Goal: Task Accomplishment & Management: Use online tool/utility

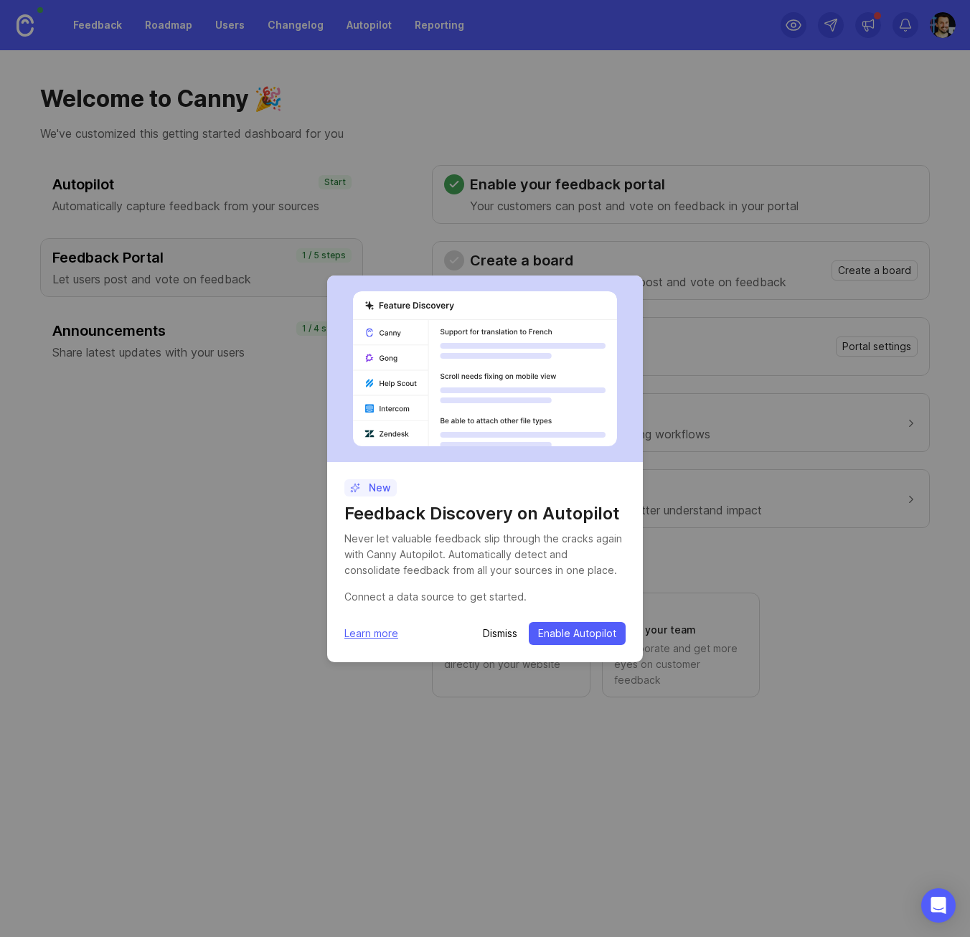
click at [550, 633] on span "Enable Autopilot" at bounding box center [577, 633] width 78 height 14
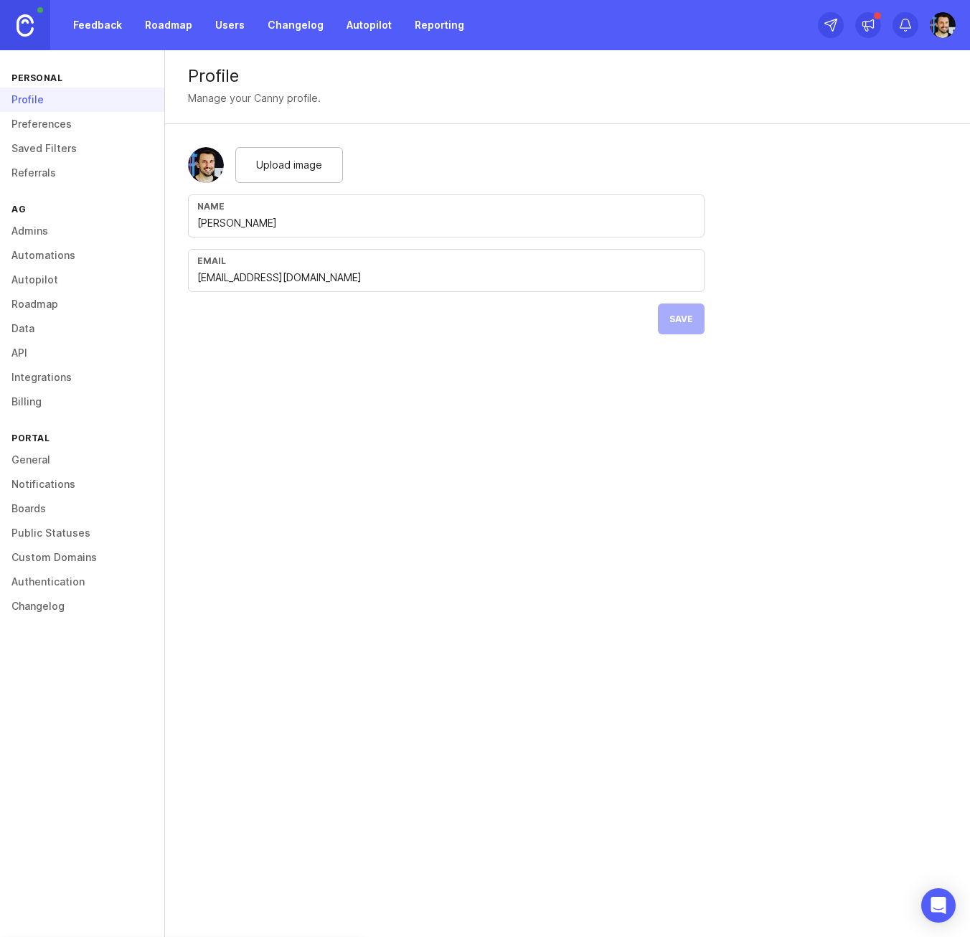
click at [25, 29] on img at bounding box center [25, 25] width 17 height 22
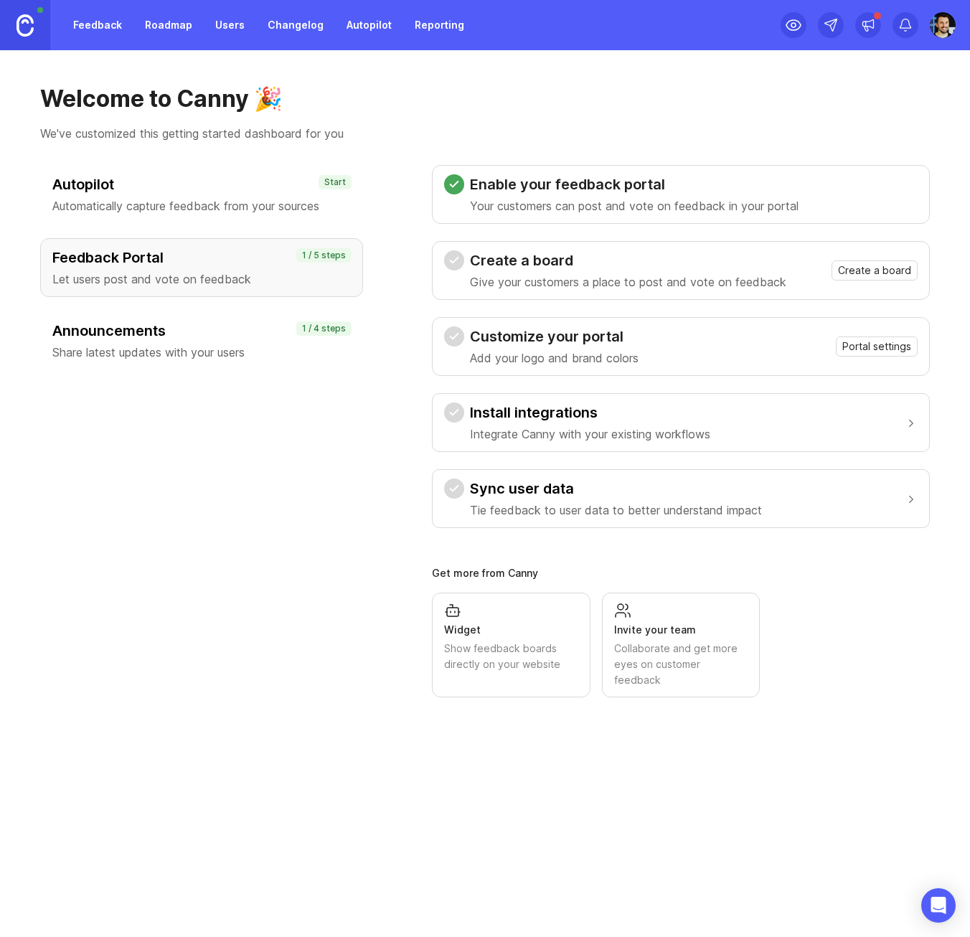
click at [868, 265] on span "Create a board" at bounding box center [874, 270] width 73 height 14
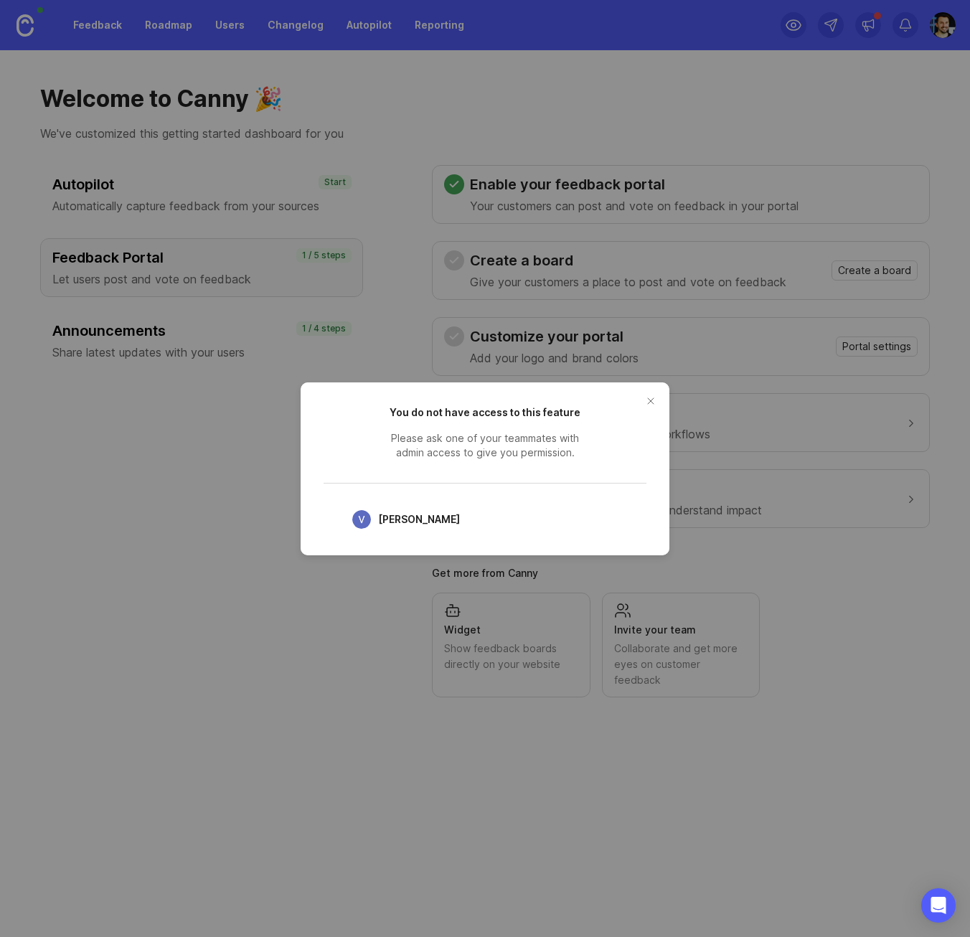
click at [425, 522] on span "Vasyl Lagutin" at bounding box center [419, 520] width 82 height 16
click at [651, 399] on button "close button" at bounding box center [650, 401] width 23 height 23
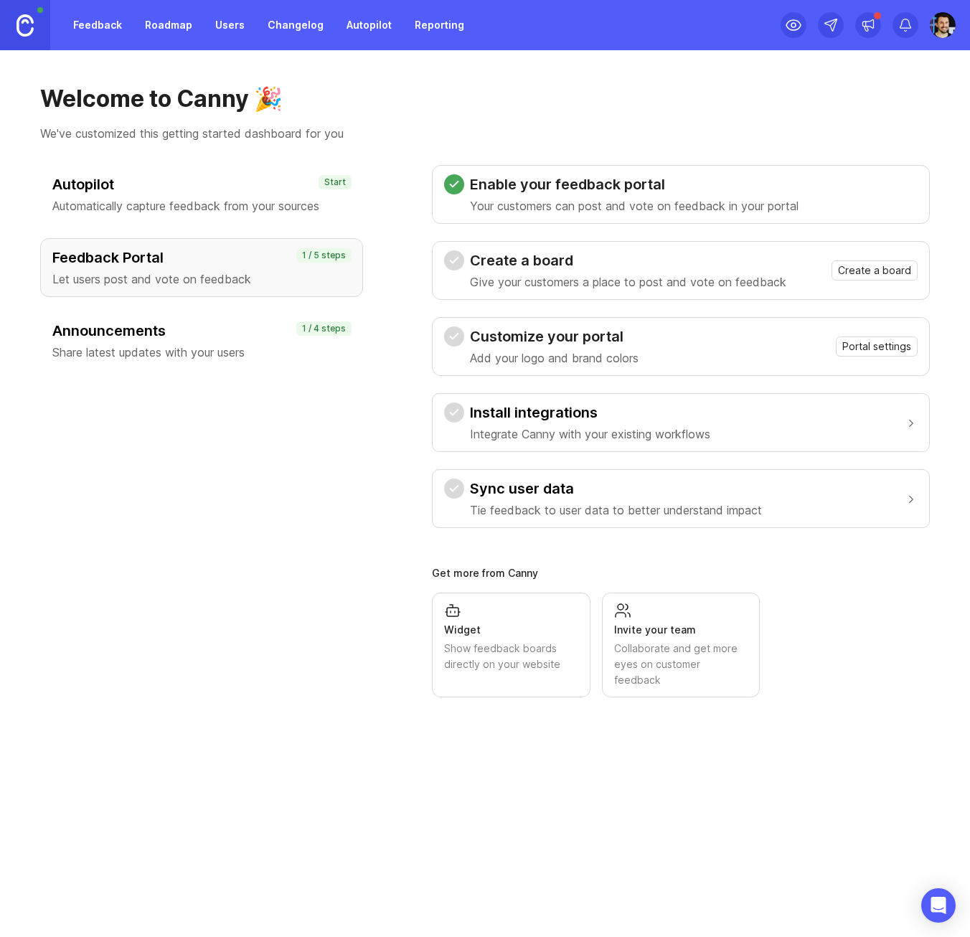
click at [537, 343] on h3 "Customize your portal" at bounding box center [554, 336] width 169 height 20
click at [555, 417] on h3 "Install integrations" at bounding box center [590, 413] width 240 height 20
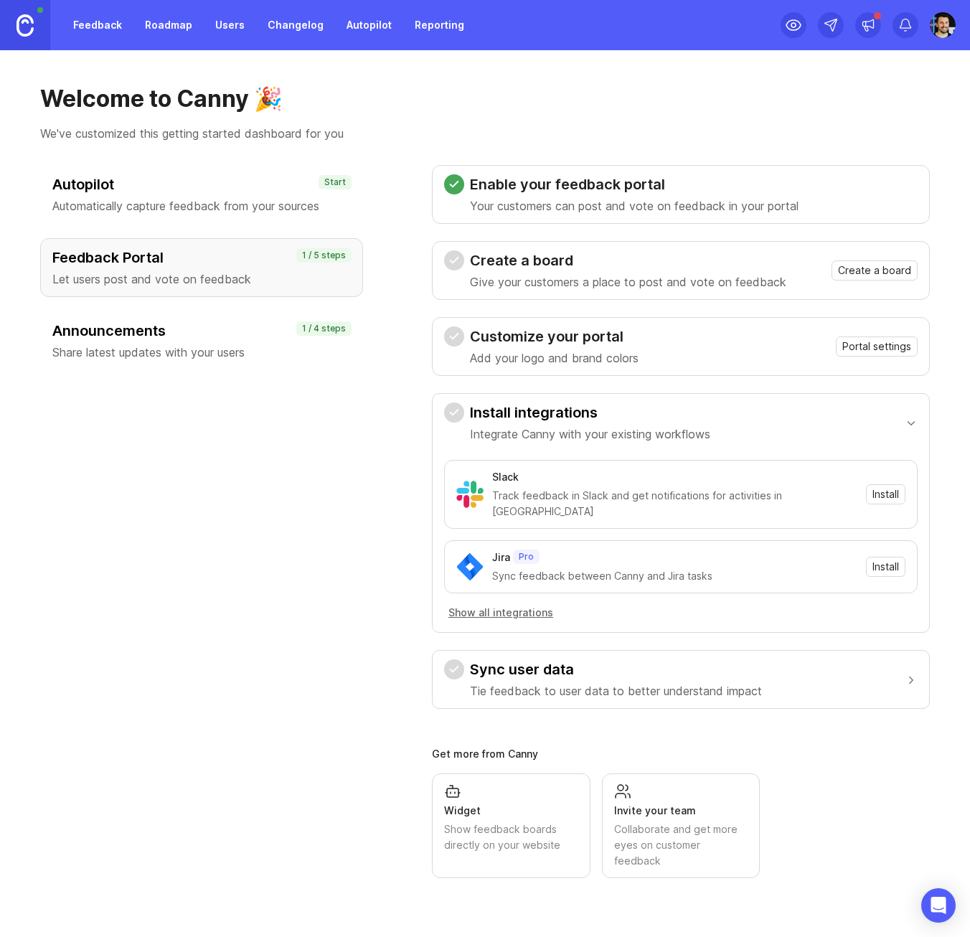
click at [526, 605] on button "Show all integrations" at bounding box center [500, 613] width 113 height 16
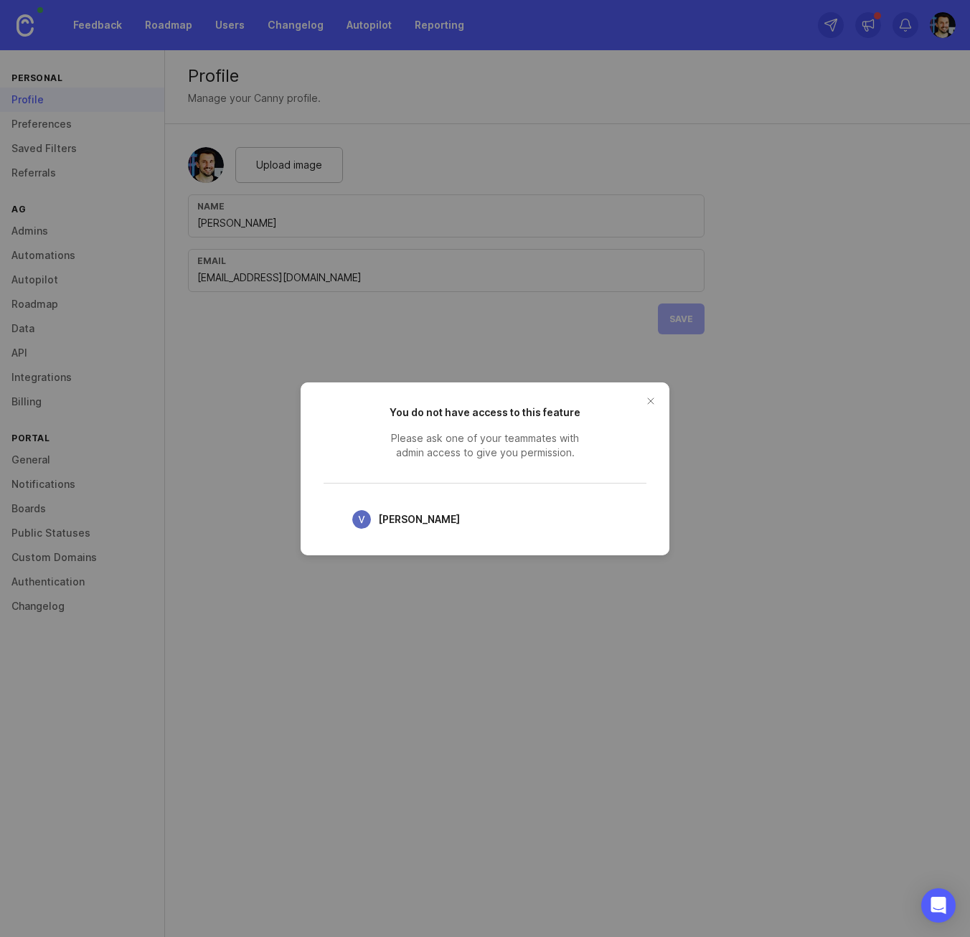
click at [652, 393] on button "close button" at bounding box center [650, 401] width 23 height 23
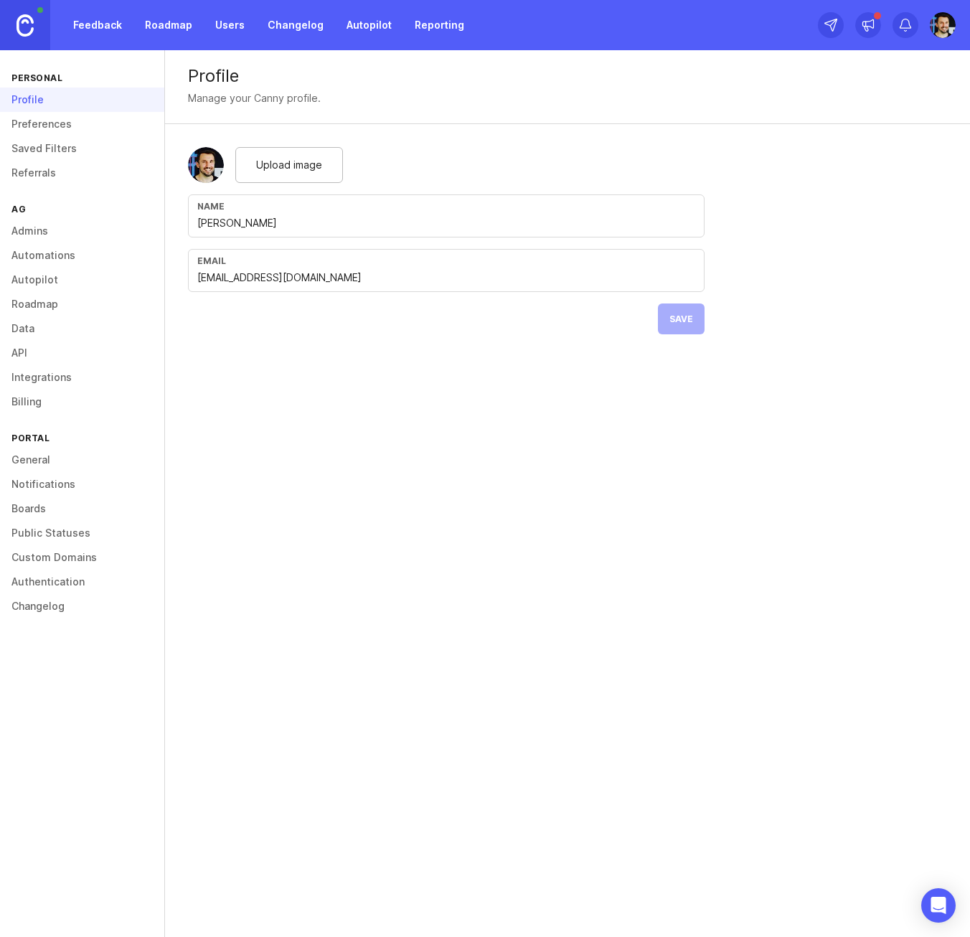
click at [418, 333] on form "Upload image Name Sebastian Waschnick Email sebastian.waschnick@a5labs.co Save" at bounding box center [446, 240] width 563 height 233
click at [84, 24] on link "Feedback" at bounding box center [98, 25] width 66 height 26
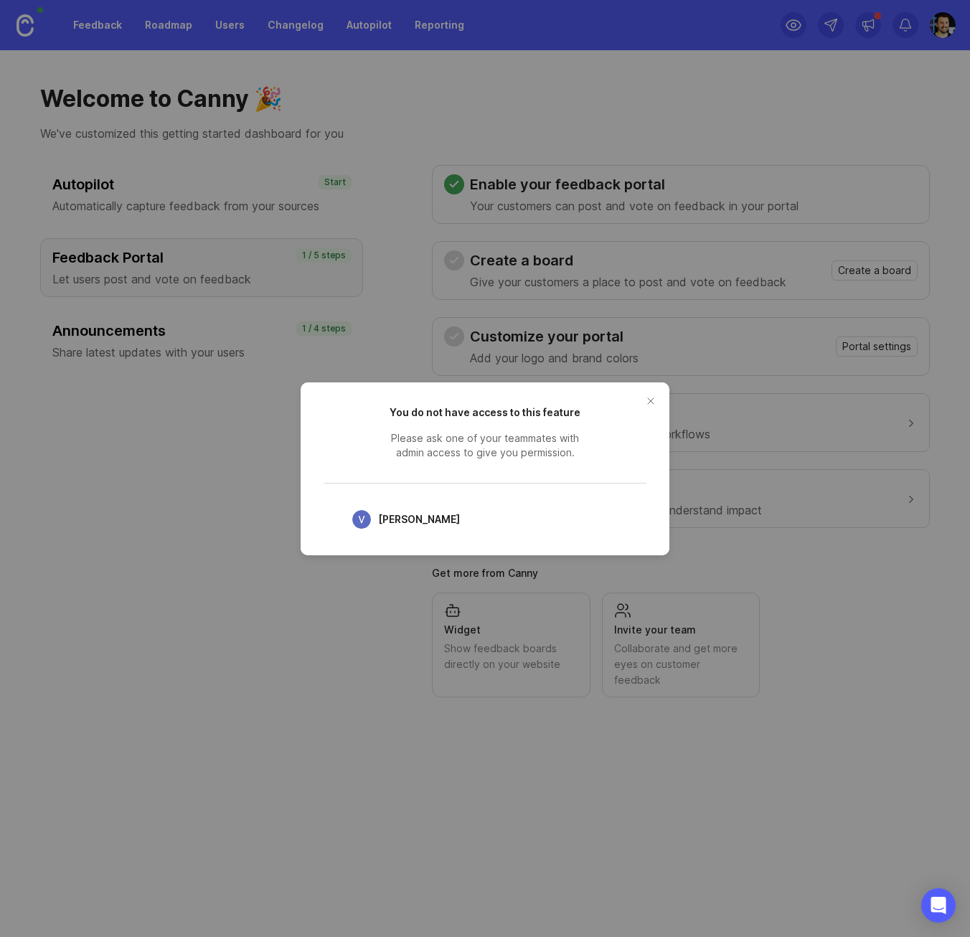
click at [646, 394] on button "close button" at bounding box center [650, 401] width 23 height 23
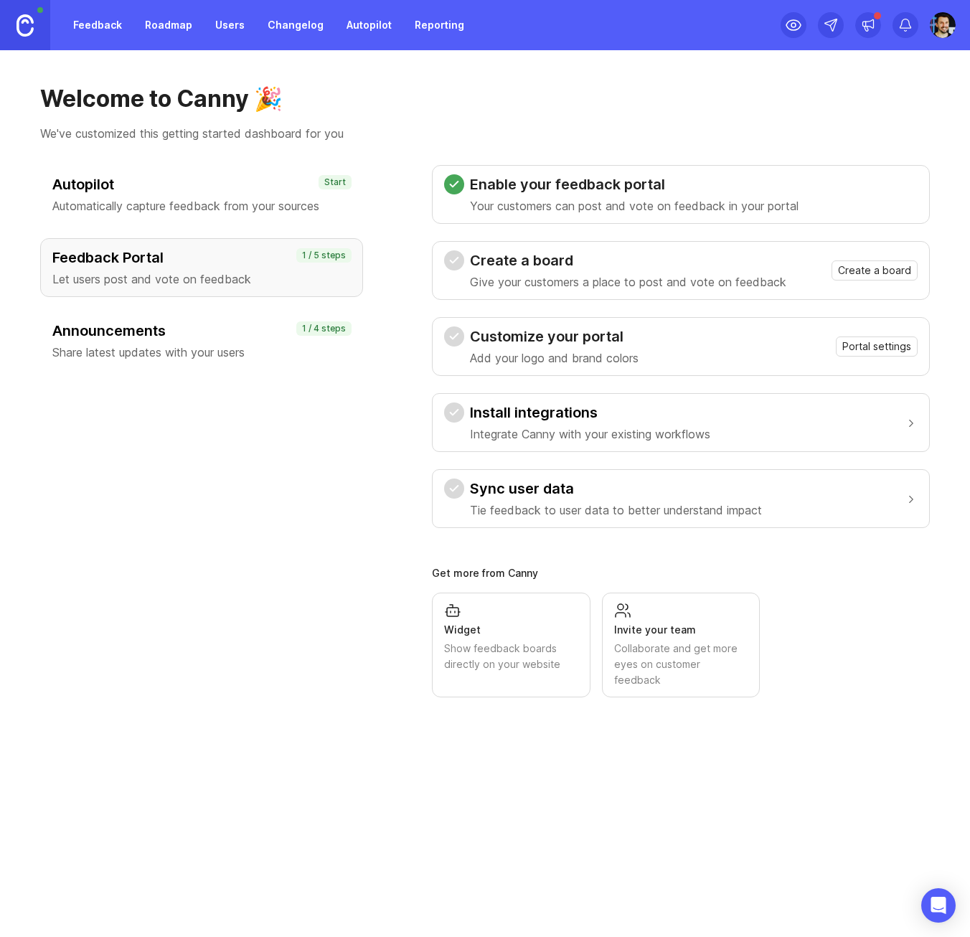
click at [28, 28] on img at bounding box center [25, 25] width 17 height 22
click at [25, 24] on img at bounding box center [25, 25] width 17 height 22
click at [179, 329] on h3 "Announcements" at bounding box center [201, 331] width 298 height 20
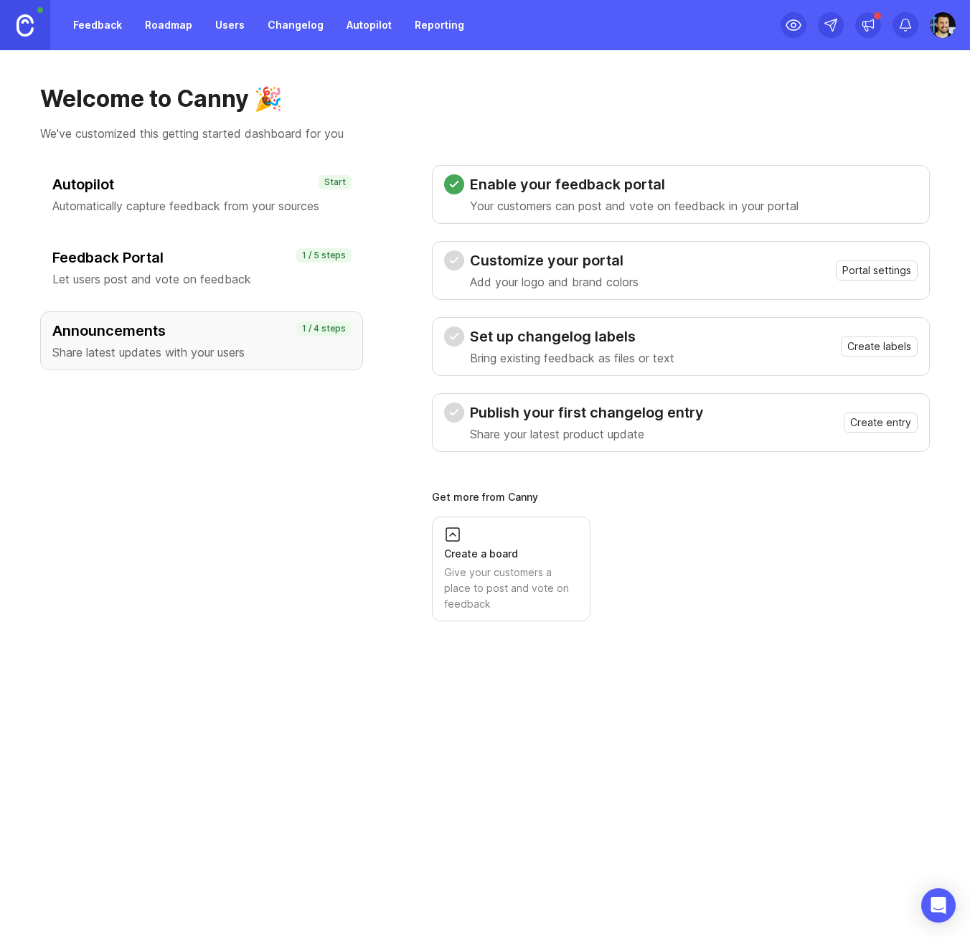
click at [196, 278] on p "Let users post and vote on feedback" at bounding box center [201, 279] width 298 height 17
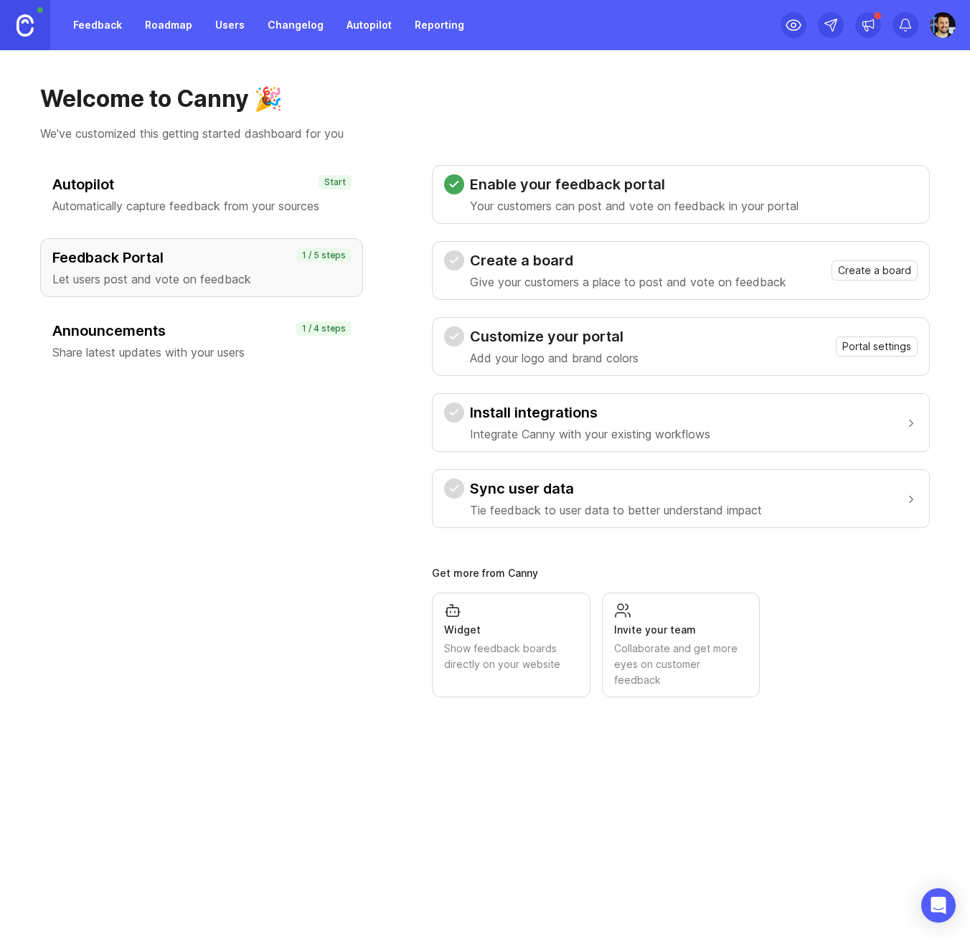
click at [193, 209] on p "Automatically capture feedback from your sources" at bounding box center [201, 205] width 298 height 17
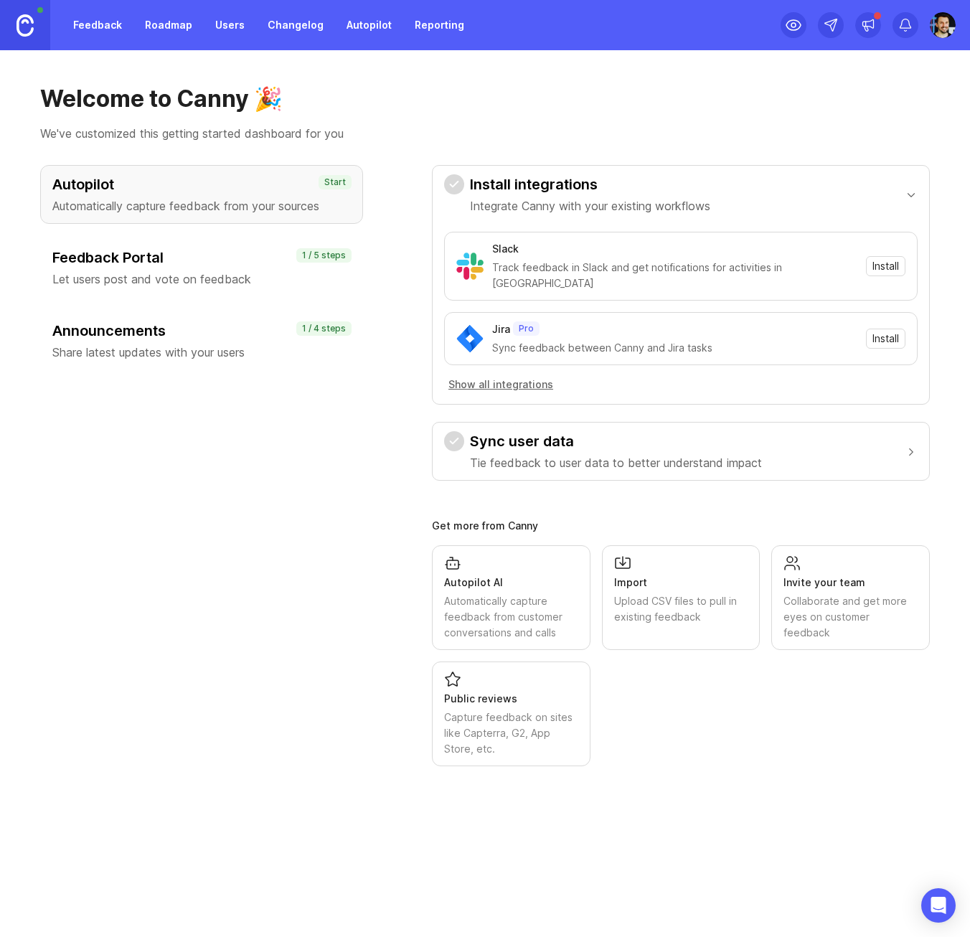
click at [195, 259] on h3 "Feedback Portal" at bounding box center [201, 258] width 298 height 20
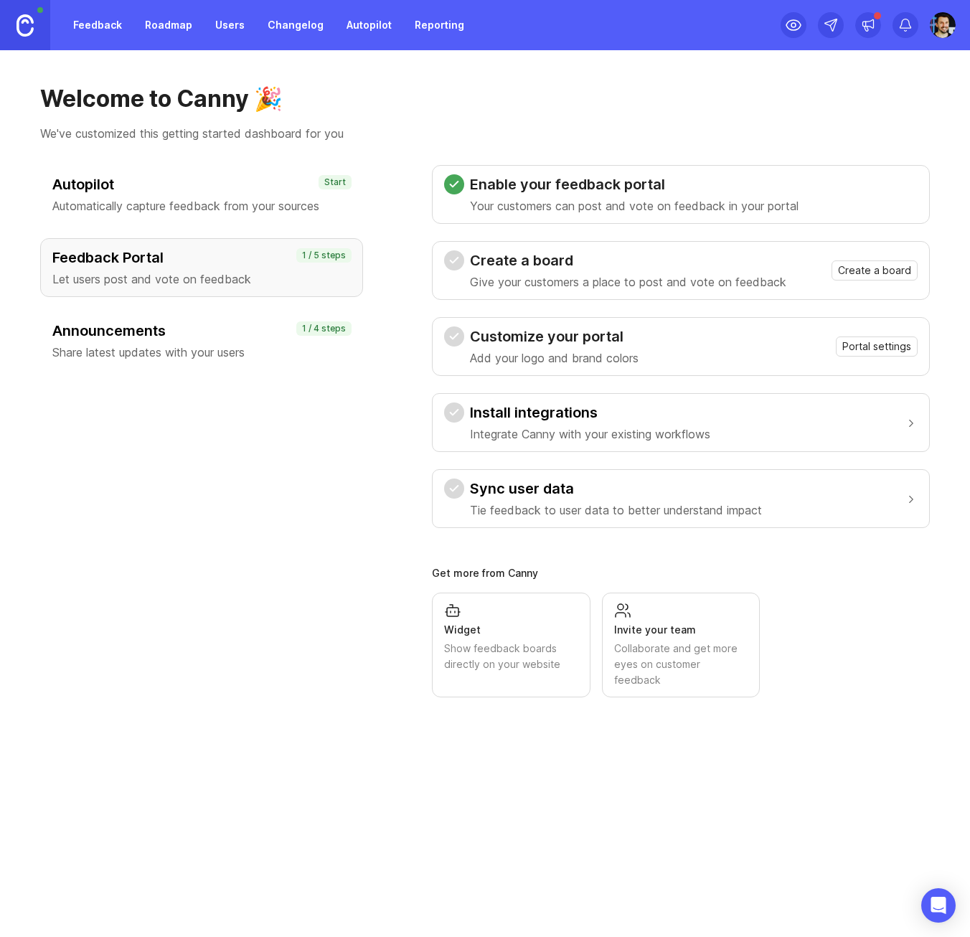
click at [571, 421] on h3 "Install integrations" at bounding box center [590, 413] width 240 height 20
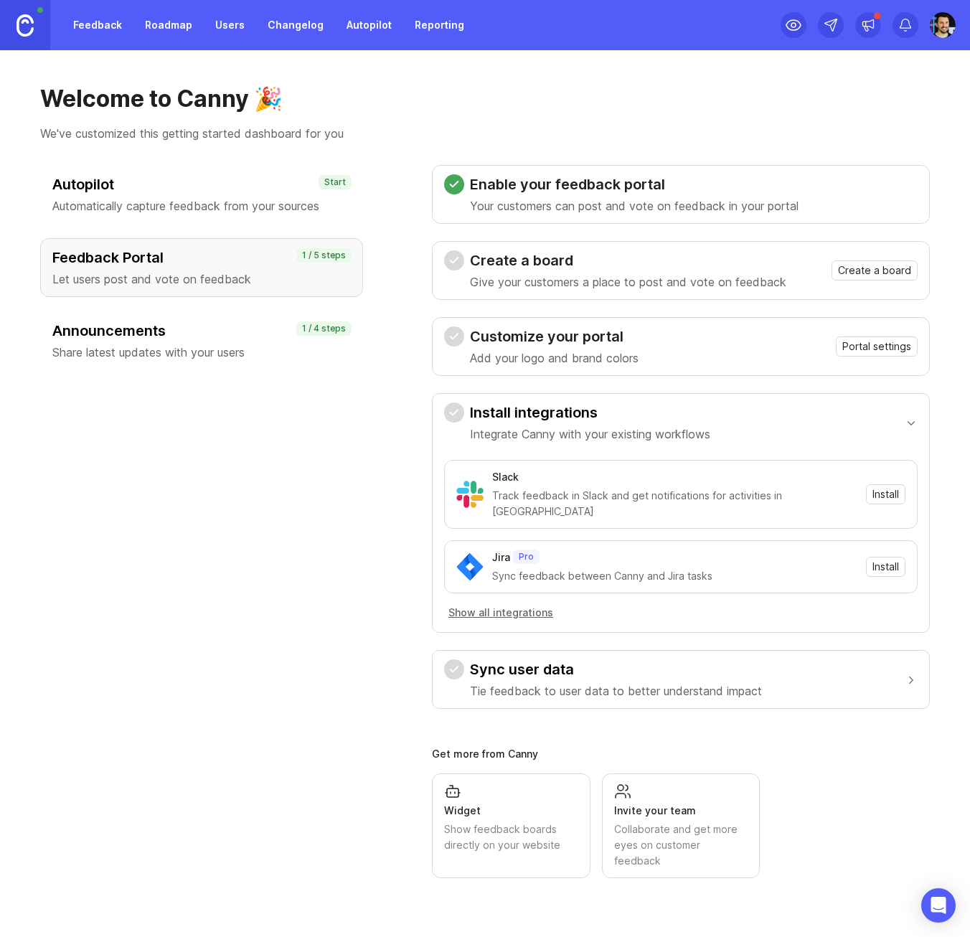
click at [501, 605] on button "Show all integrations" at bounding box center [500, 613] width 113 height 16
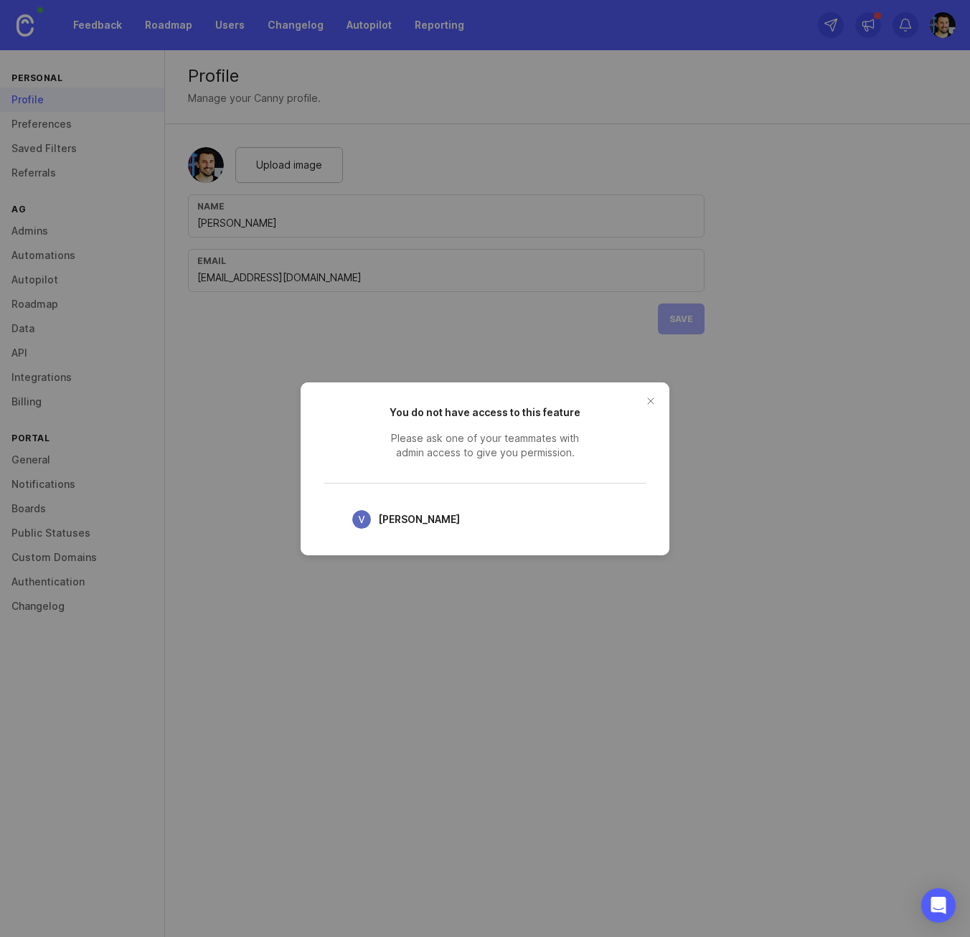
click at [645, 402] on button "close button" at bounding box center [650, 401] width 23 height 23
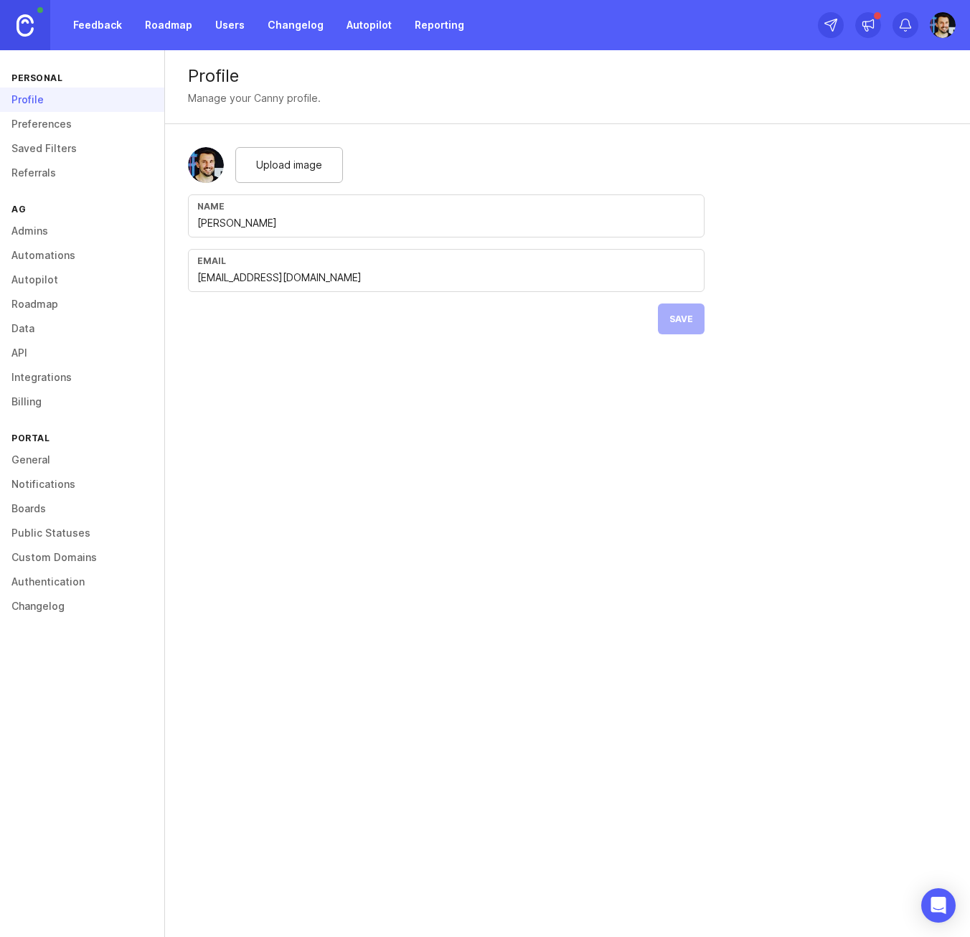
click at [44, 255] on link "Automations" at bounding box center [82, 255] width 164 height 24
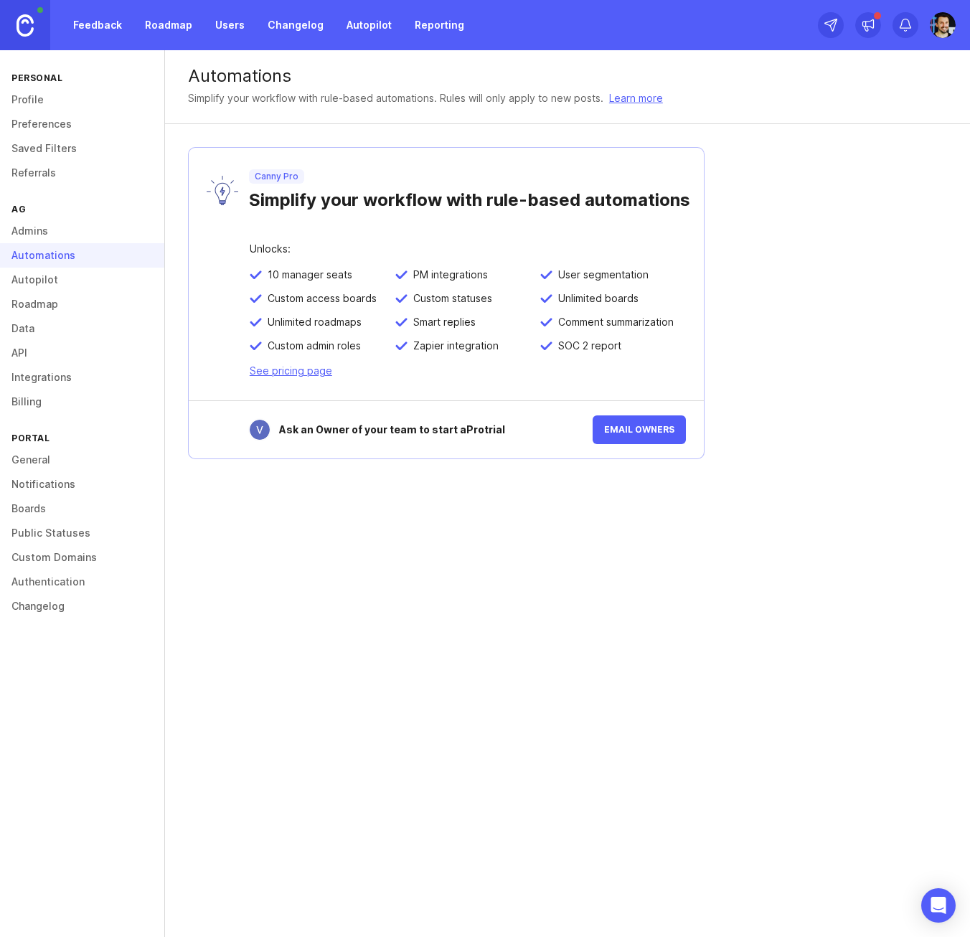
click at [54, 376] on link "Integrations" at bounding box center [82, 377] width 164 height 24
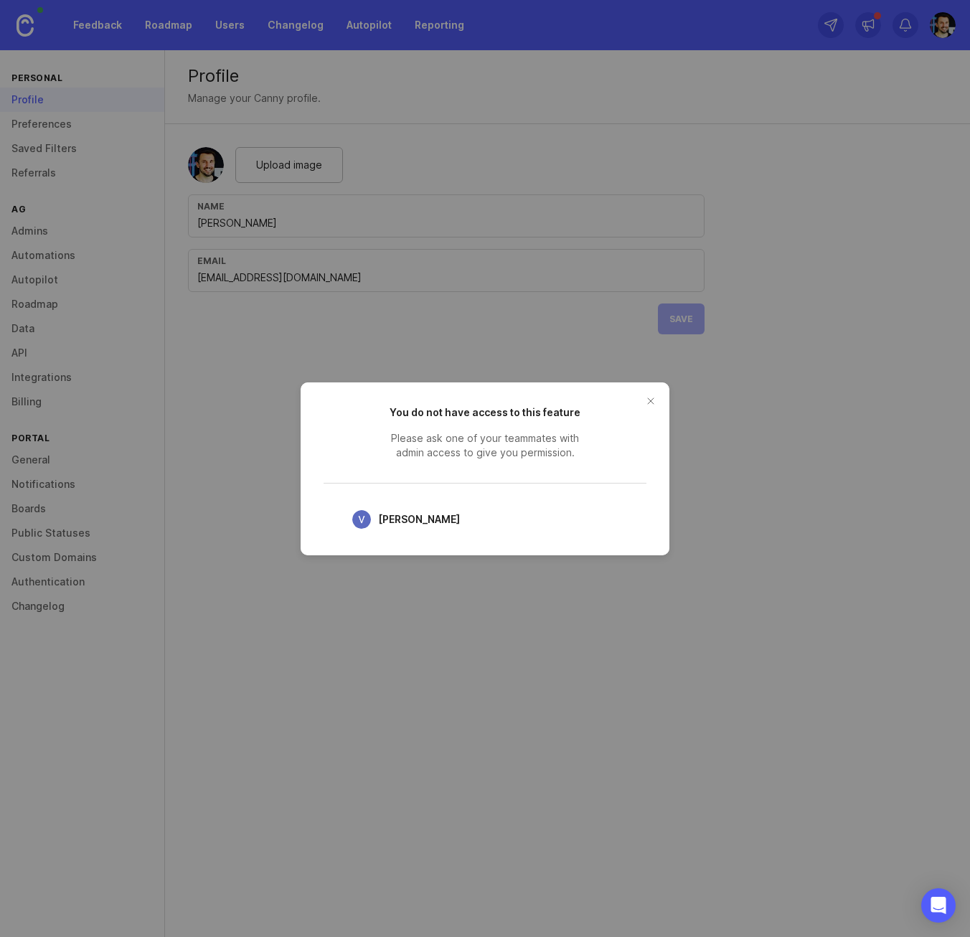
click at [649, 403] on button "close button" at bounding box center [650, 401] width 23 height 23
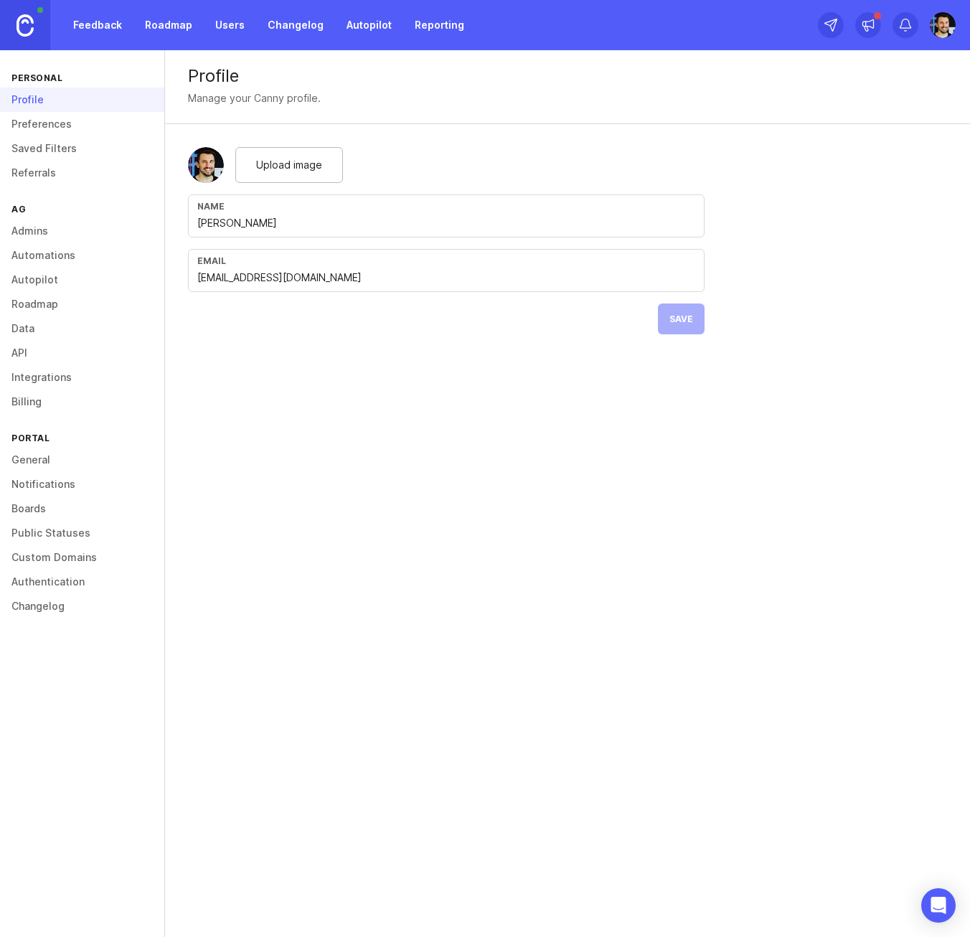
click at [102, 29] on link "Feedback" at bounding box center [98, 25] width 66 height 26
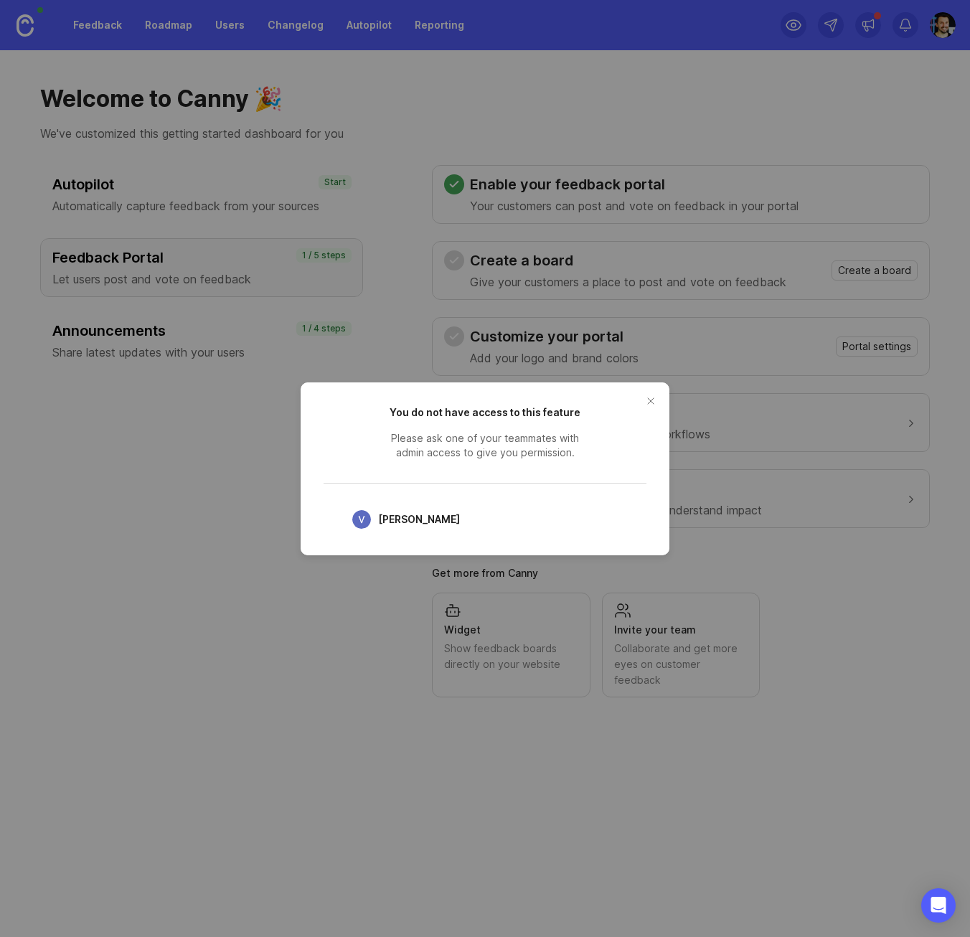
click at [652, 402] on button "close button" at bounding box center [650, 401] width 23 height 23
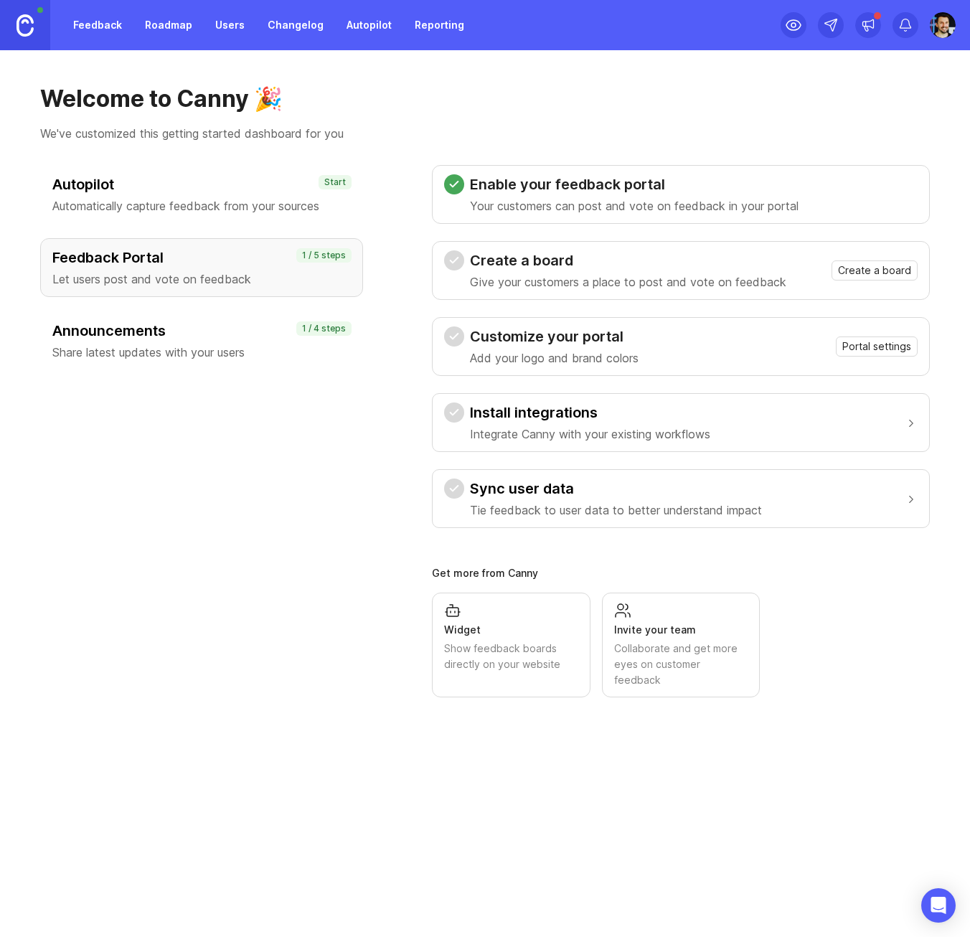
click at [37, 26] on link at bounding box center [25, 25] width 50 height 50
click at [118, 24] on link "Feedback" at bounding box center [98, 25] width 66 height 26
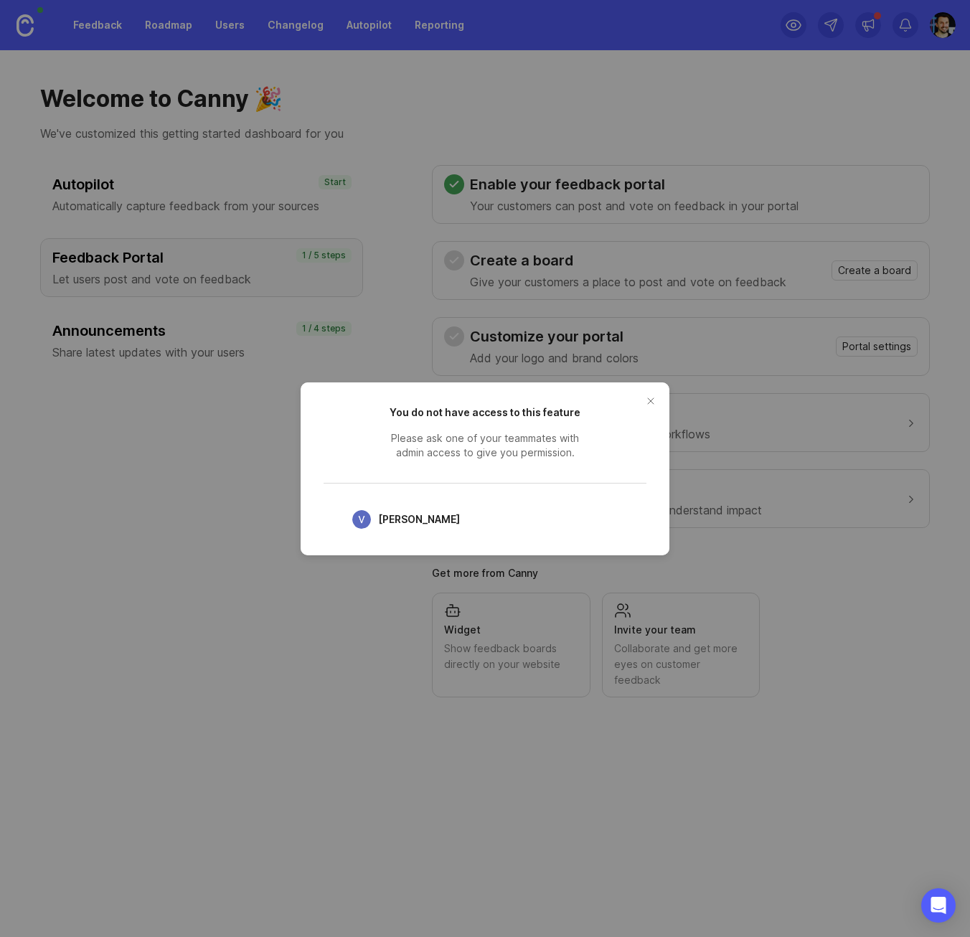
click at [654, 400] on button "close button" at bounding box center [650, 401] width 23 height 23
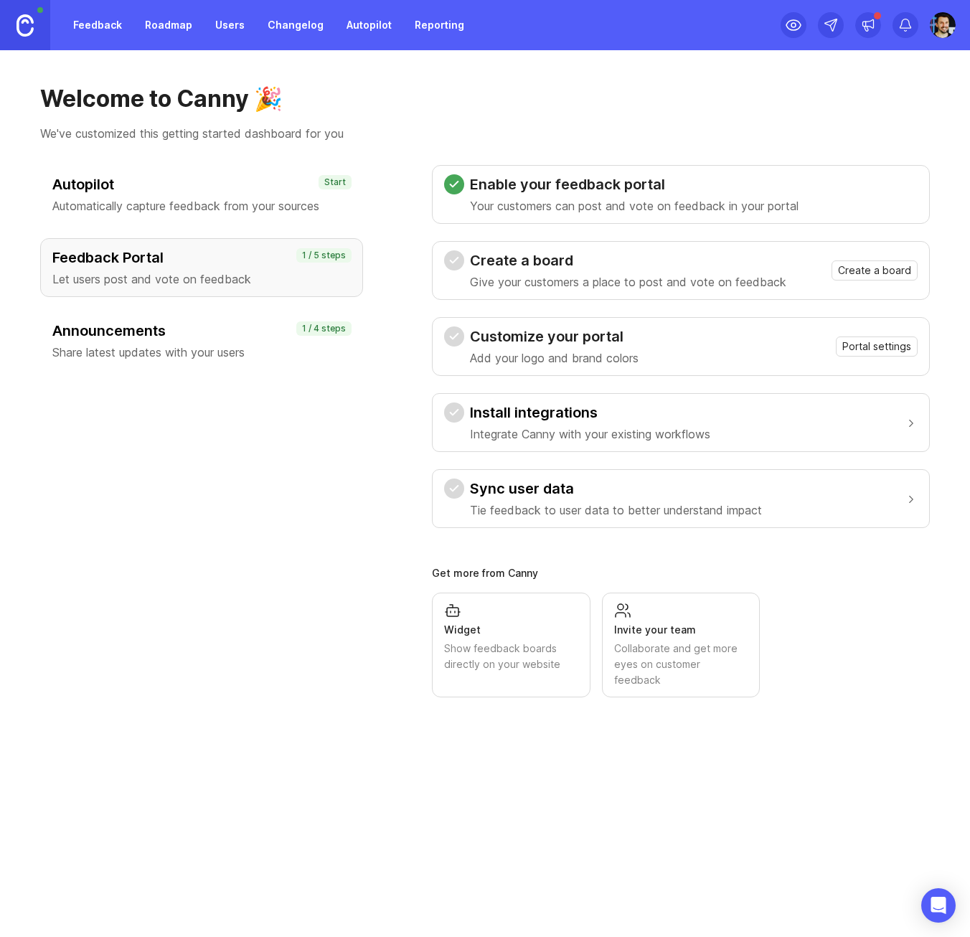
click at [174, 201] on p "Automatically capture feedback from your sources" at bounding box center [201, 205] width 298 height 17
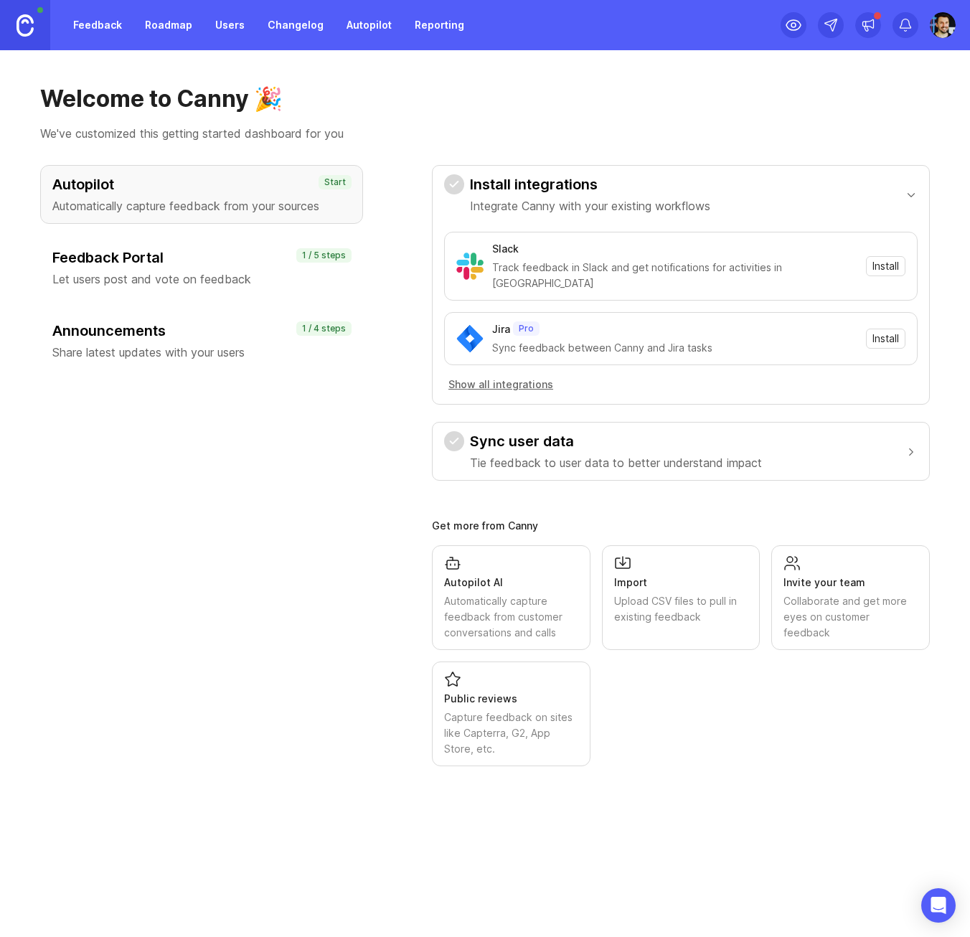
click at [163, 12] on link "Roadmap" at bounding box center [168, 25] width 65 height 26
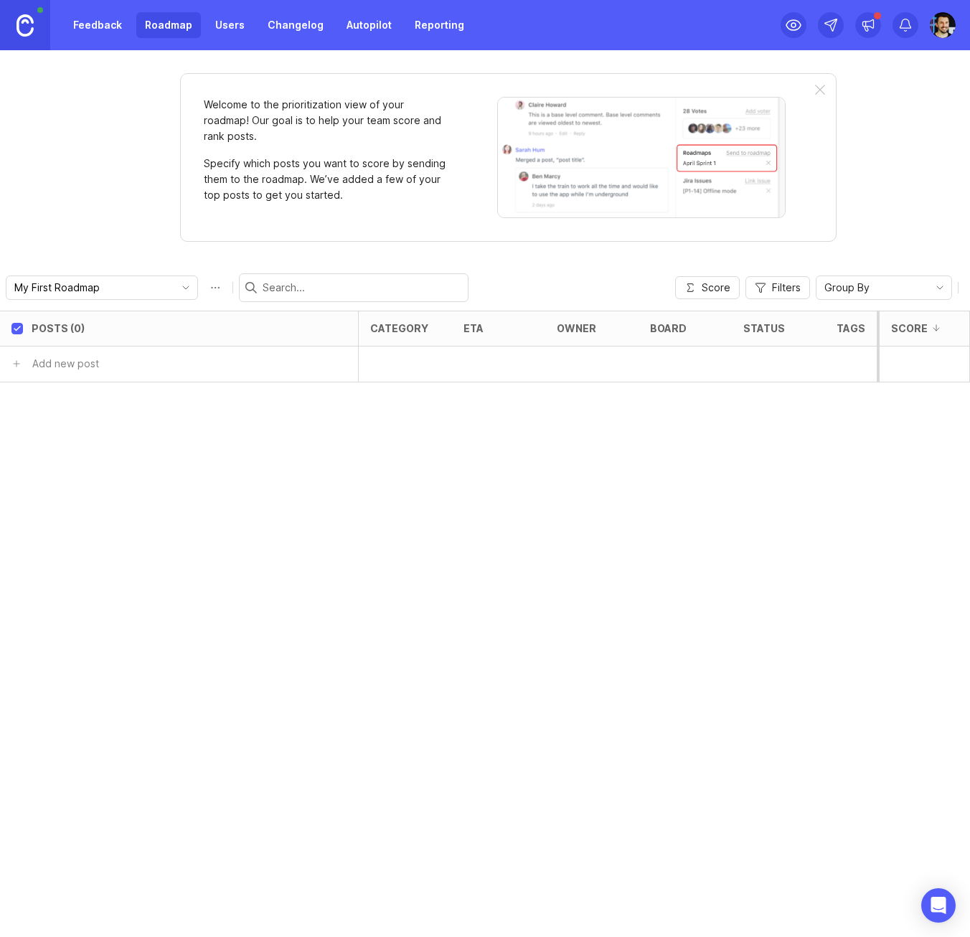
click at [228, 27] on link "Users" at bounding box center [230, 25] width 47 height 26
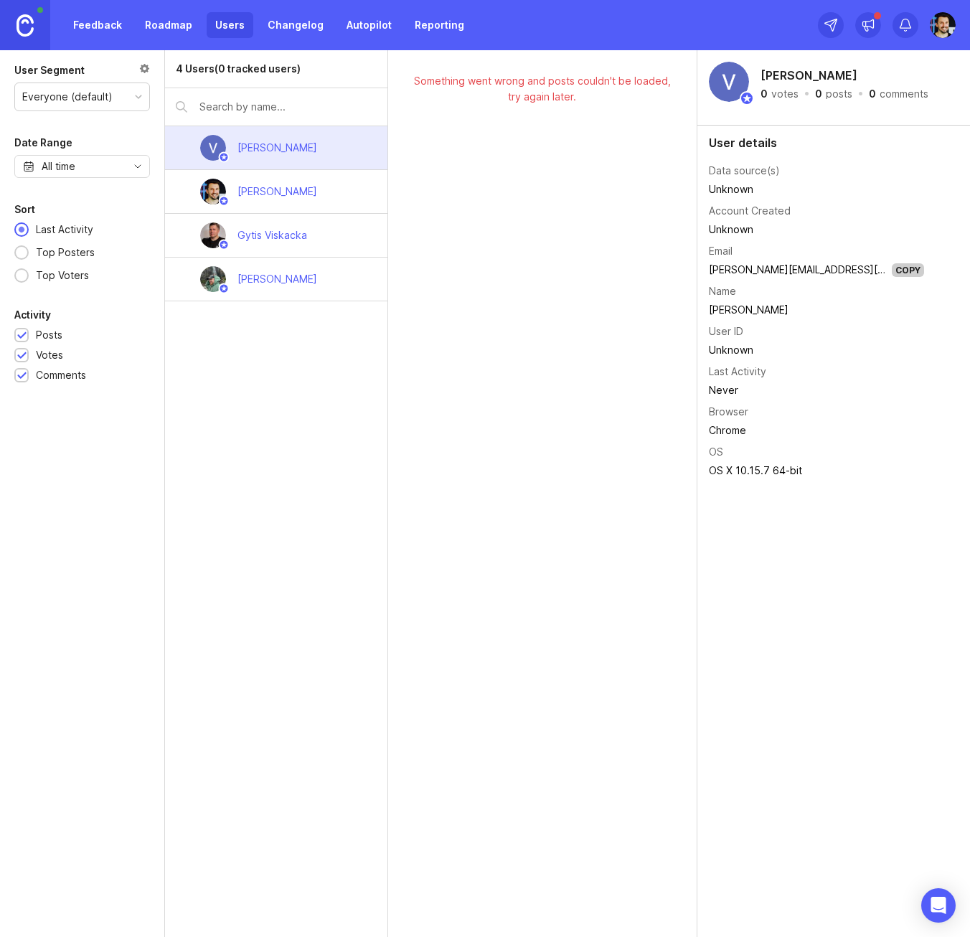
click at [329, 197] on div "Sebastian Waschnick" at bounding box center [277, 192] width 103 height 32
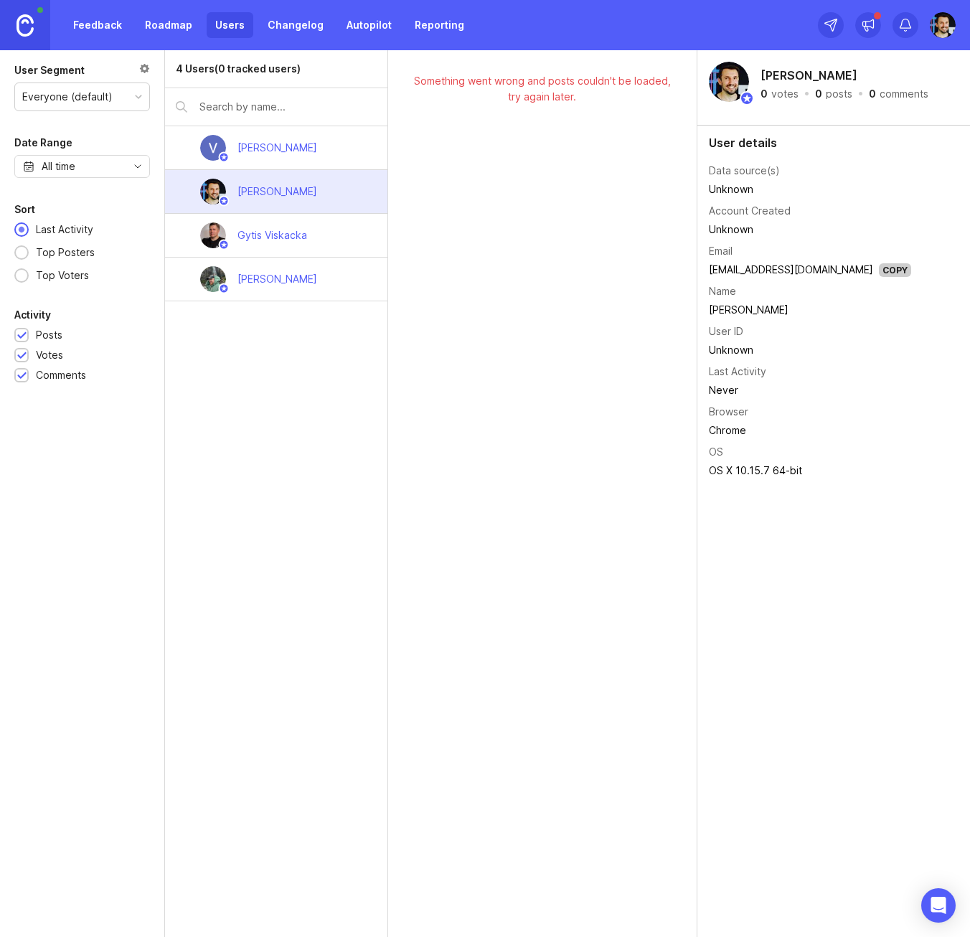
click at [324, 158] on div "Vasyl Lagutin" at bounding box center [276, 148] width 222 height 44
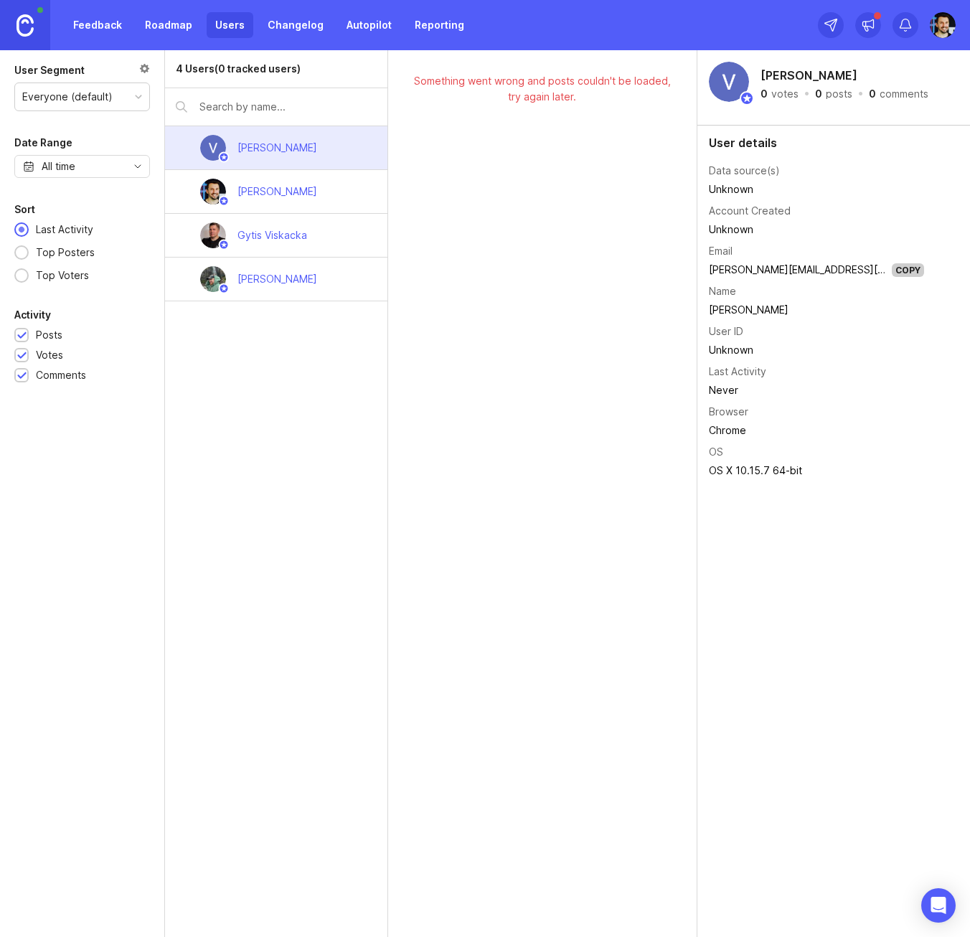
click at [317, 189] on div "Sebastian Waschnick" at bounding box center [277, 192] width 80 height 16
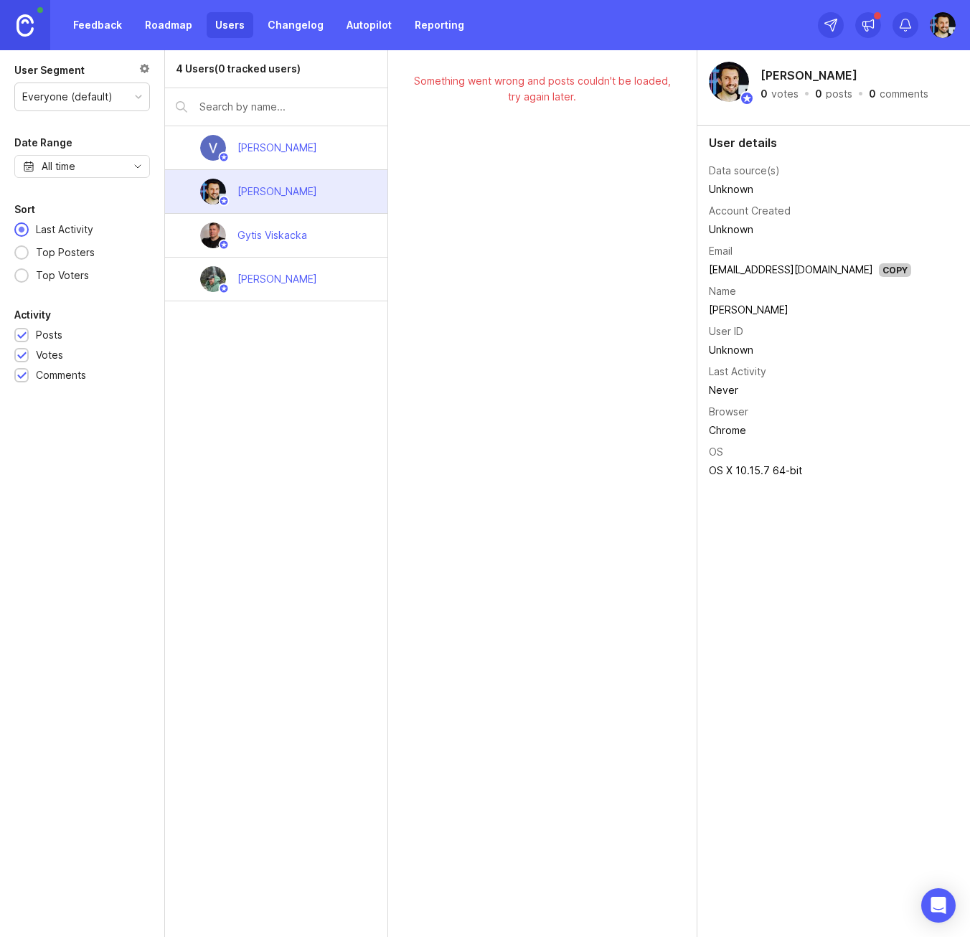
click at [331, 150] on div "Vasyl Lagutin" at bounding box center [276, 148] width 222 height 44
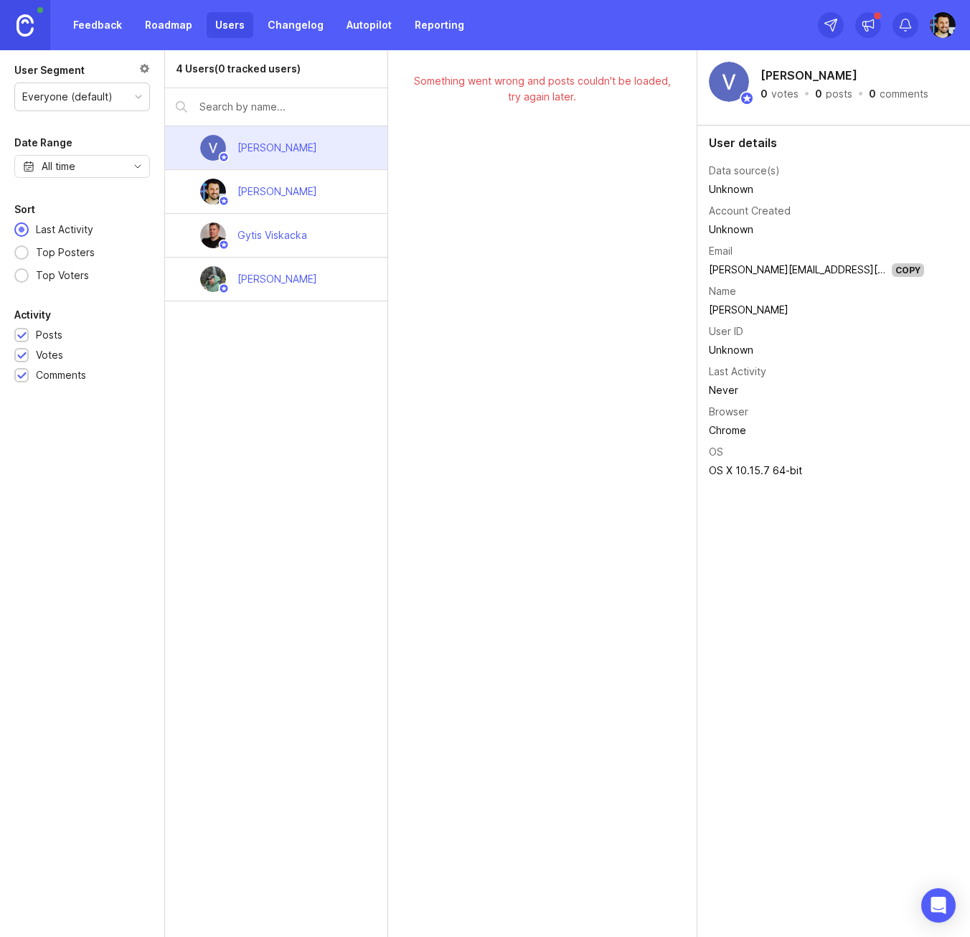
click at [327, 178] on div "Sebastian Waschnick" at bounding box center [277, 192] width 103 height 32
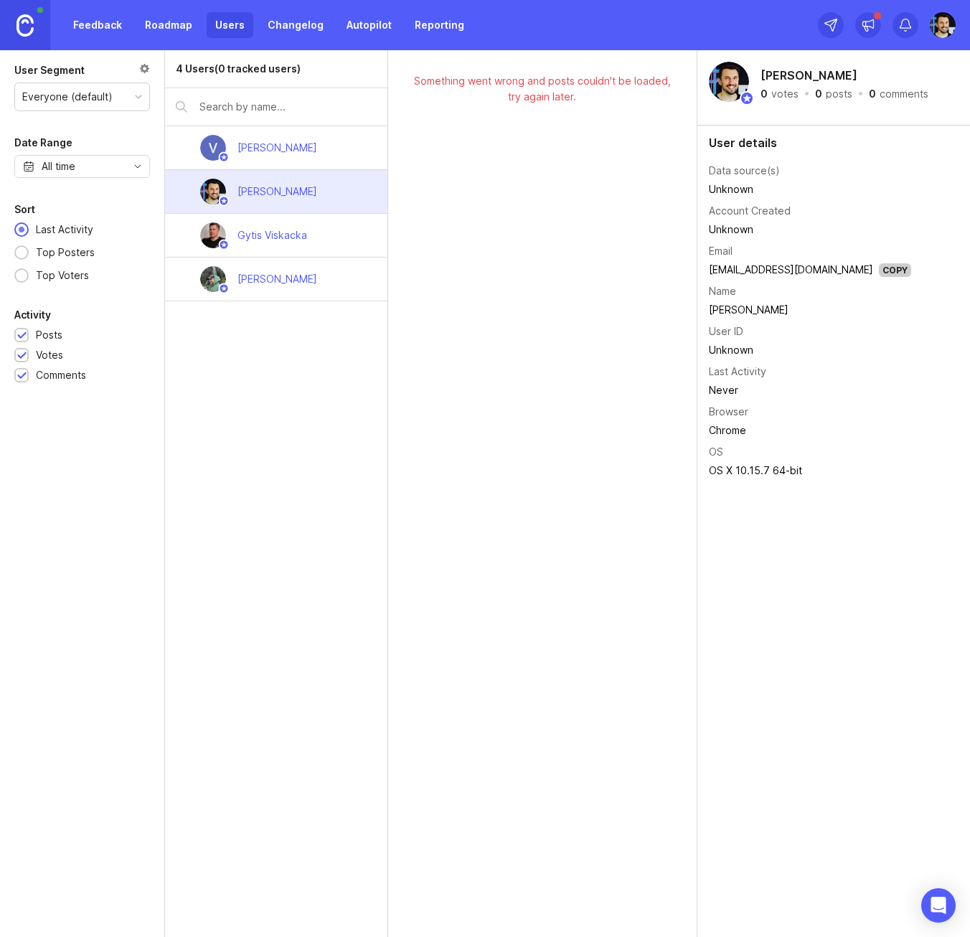
click at [311, 227] on div "Gytis Viskacka" at bounding box center [272, 236] width 93 height 32
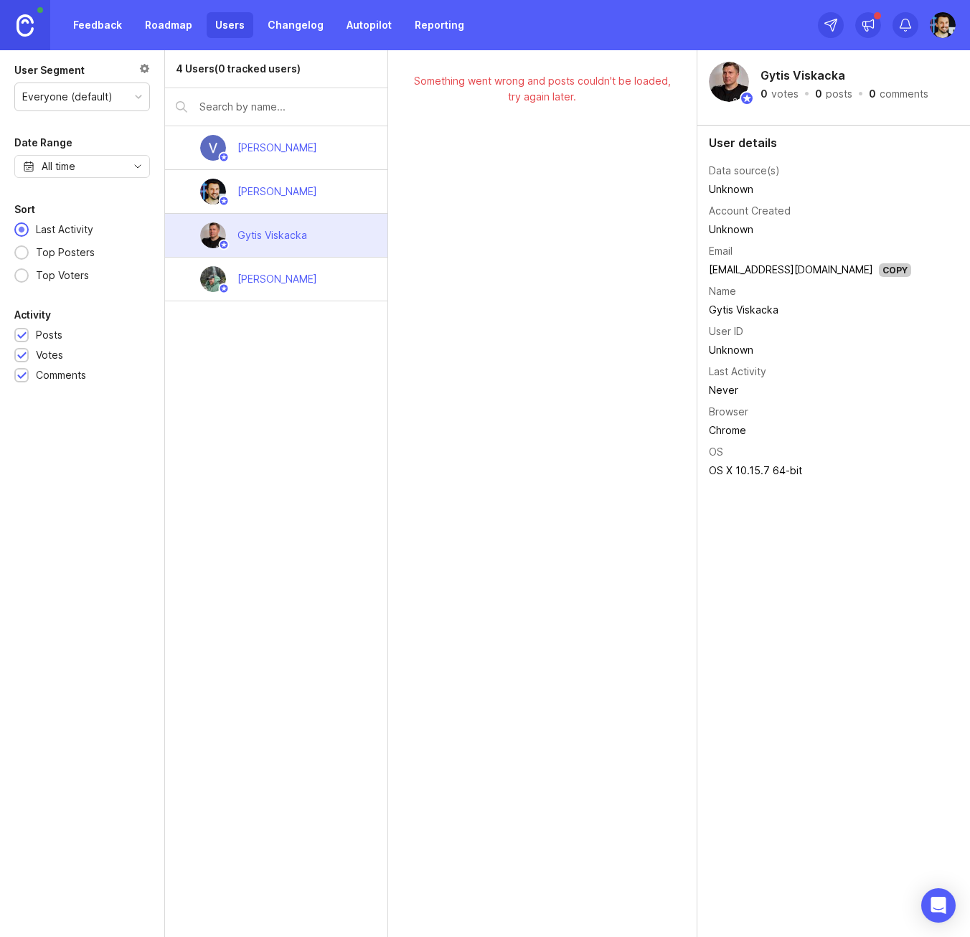
click at [328, 285] on div "Arturas Kolij" at bounding box center [276, 280] width 222 height 44
click at [326, 254] on div "Gytis Viskacka" at bounding box center [276, 236] width 222 height 44
click at [318, 202] on div "Sebastian Waschnick" at bounding box center [277, 192] width 103 height 32
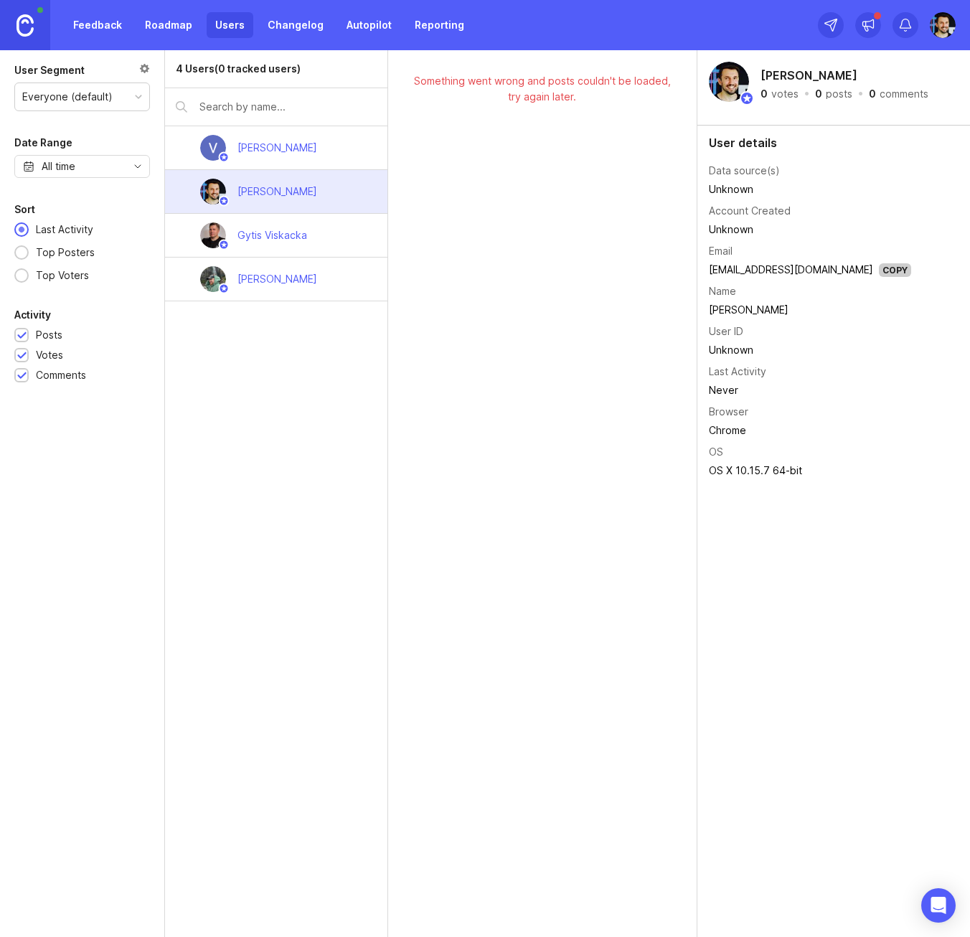
click at [283, 19] on link "Changelog" at bounding box center [295, 25] width 73 height 26
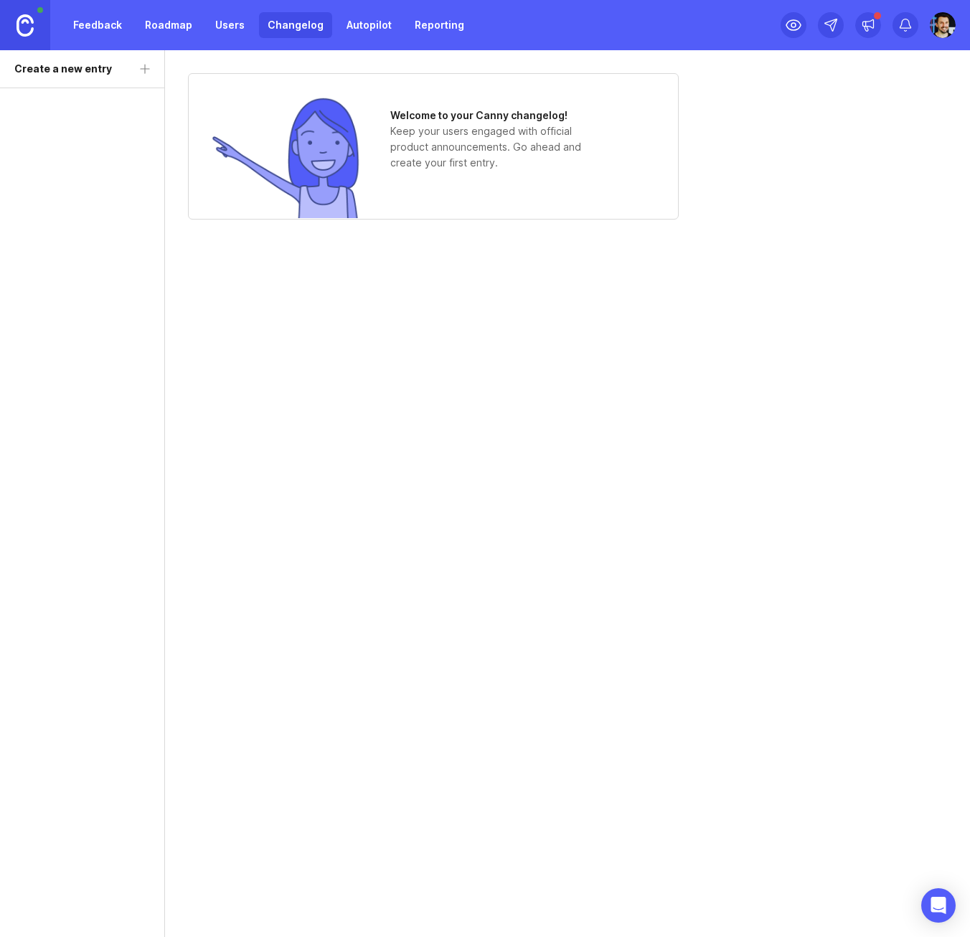
click at [348, 24] on link "Autopilot" at bounding box center [369, 25] width 62 height 26
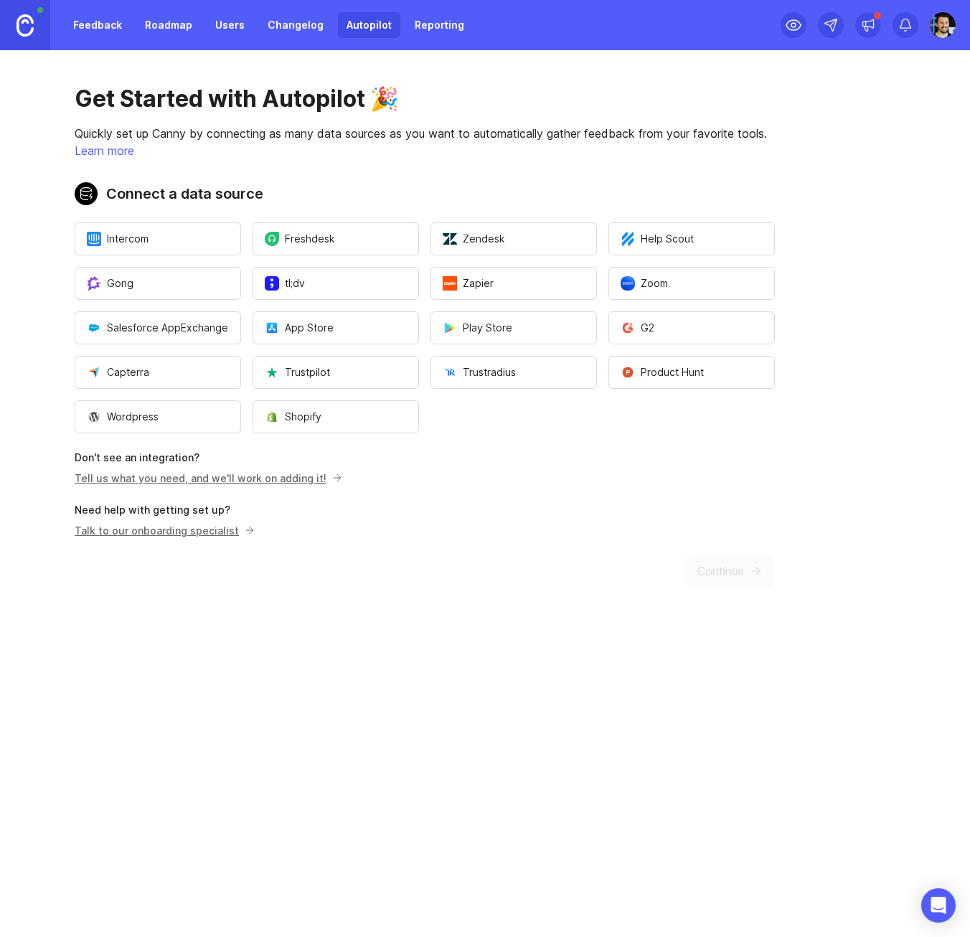
click at [428, 37] on link "Reporting" at bounding box center [439, 25] width 67 height 26
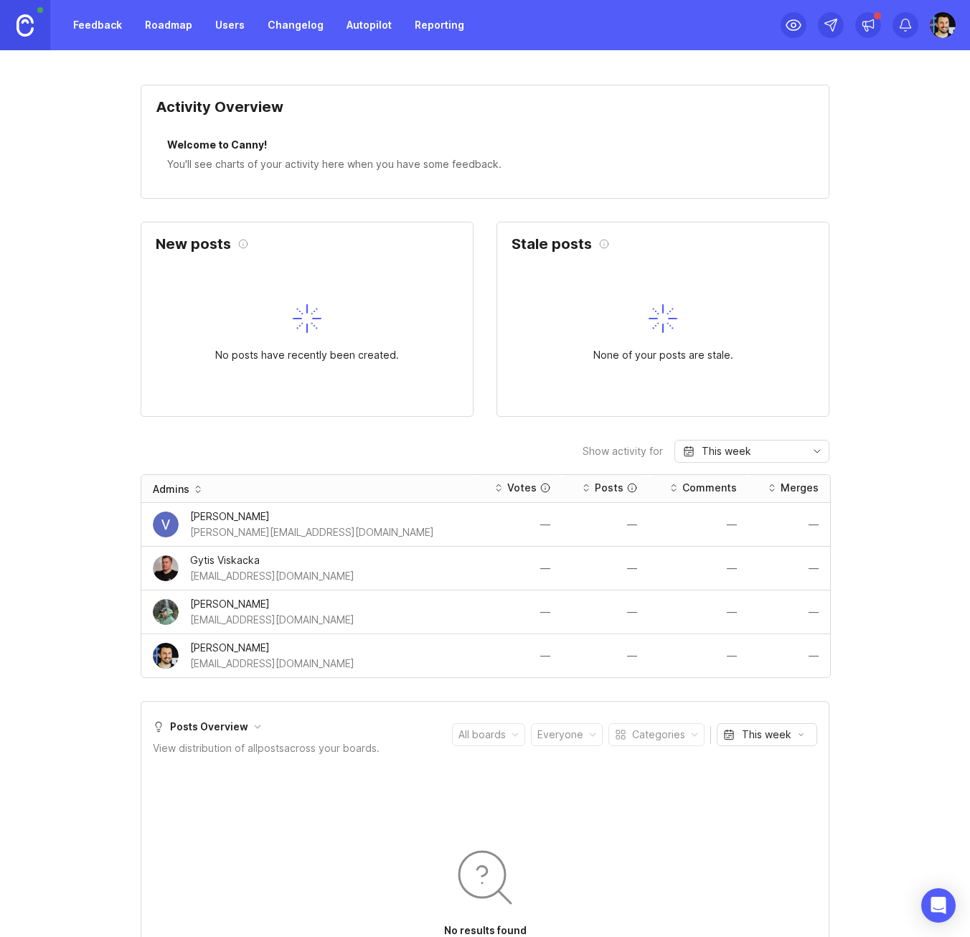
click at [456, 88] on div "Activity Overview Welcome to Canny! You'll see charts of your activity here whe…" at bounding box center [485, 142] width 689 height 114
click at [98, 30] on link "Feedback" at bounding box center [98, 25] width 66 height 26
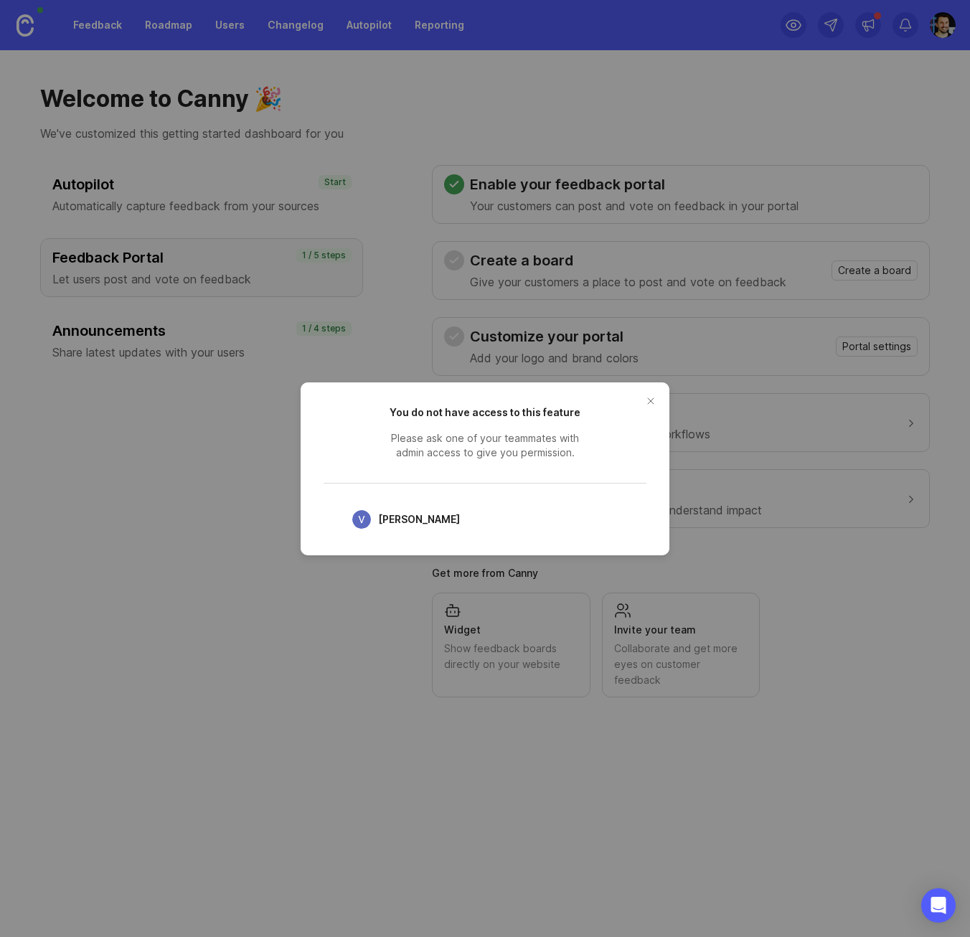
click at [652, 397] on button "close button" at bounding box center [650, 401] width 23 height 23
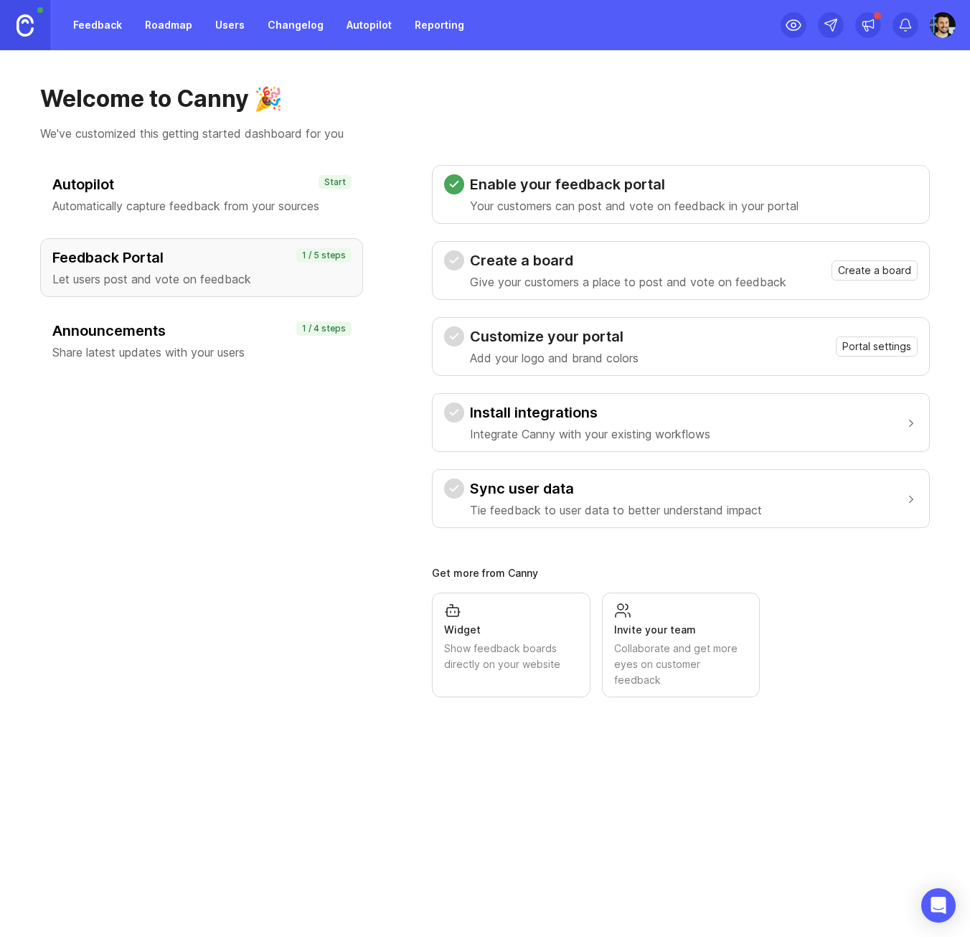
click at [599, 411] on h3 "Install integrations" at bounding box center [590, 413] width 240 height 20
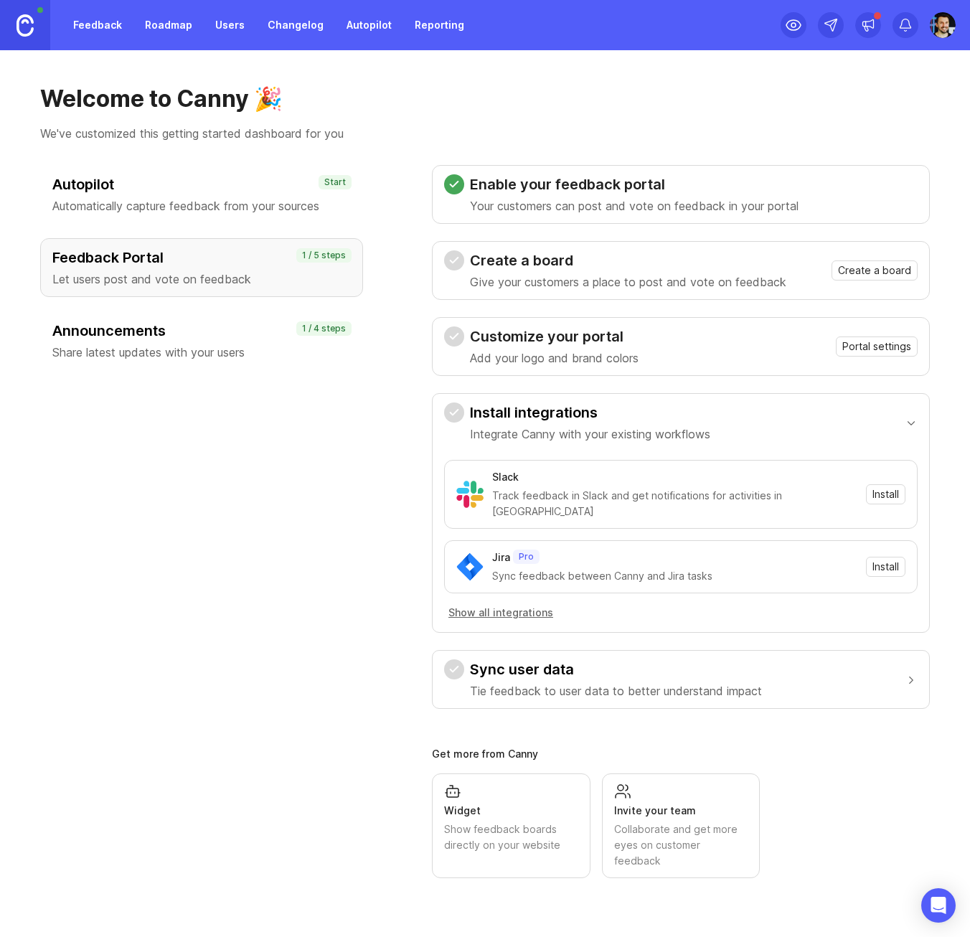
click at [876, 488] on span "Install" at bounding box center [885, 494] width 27 height 14
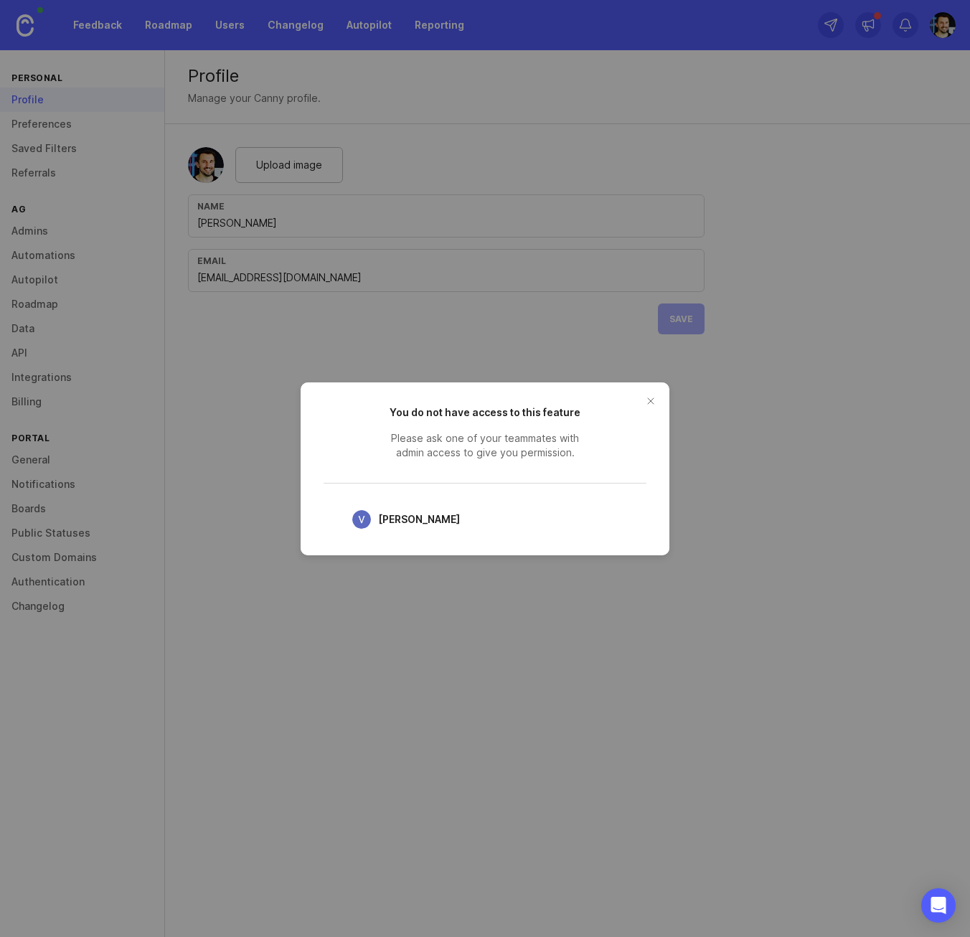
click at [646, 403] on button "close button" at bounding box center [650, 401] width 23 height 23
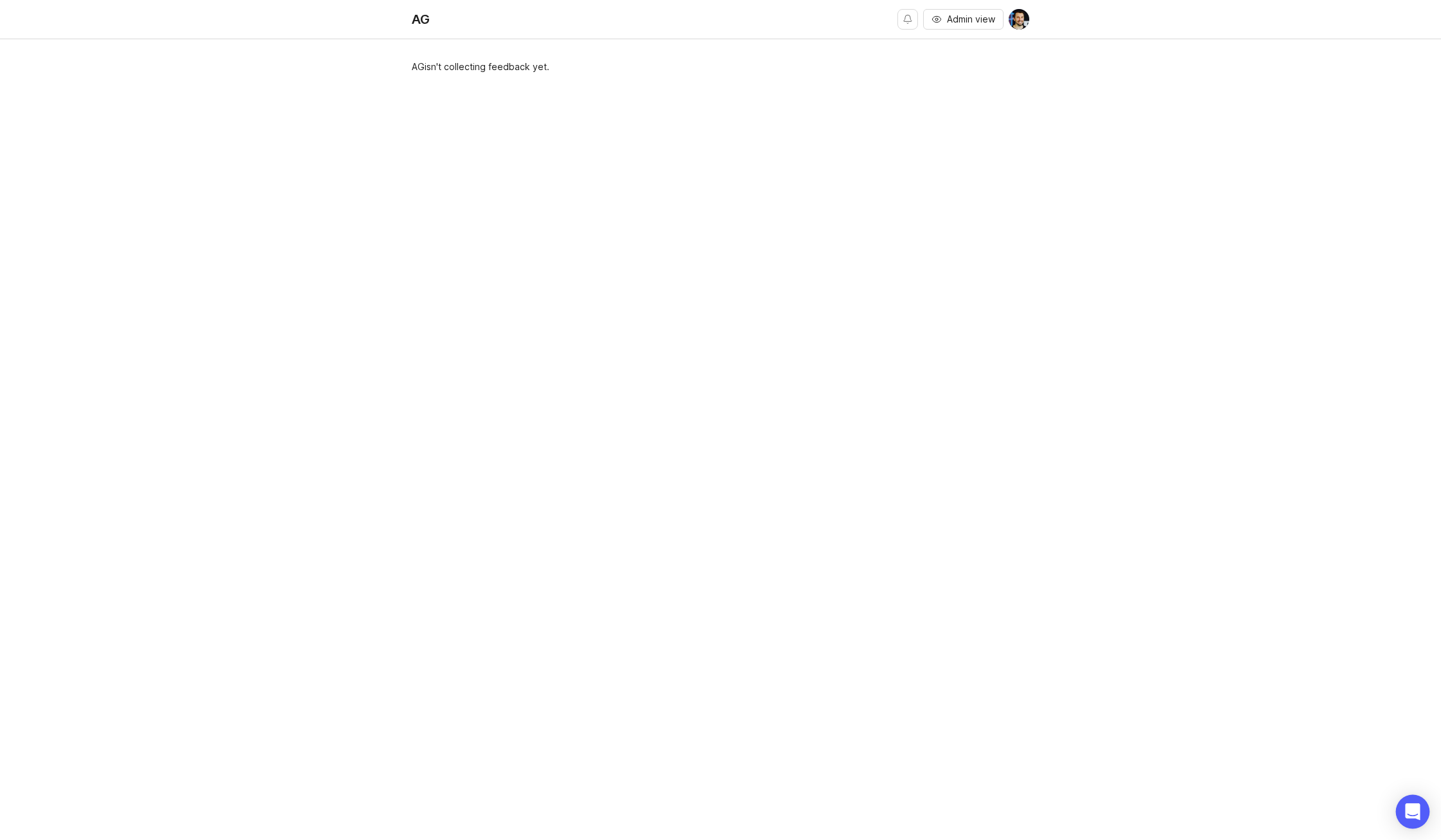
click at [1414, 804] on icon "Open Intercom Messenger" at bounding box center [1412, 811] width 15 height 17
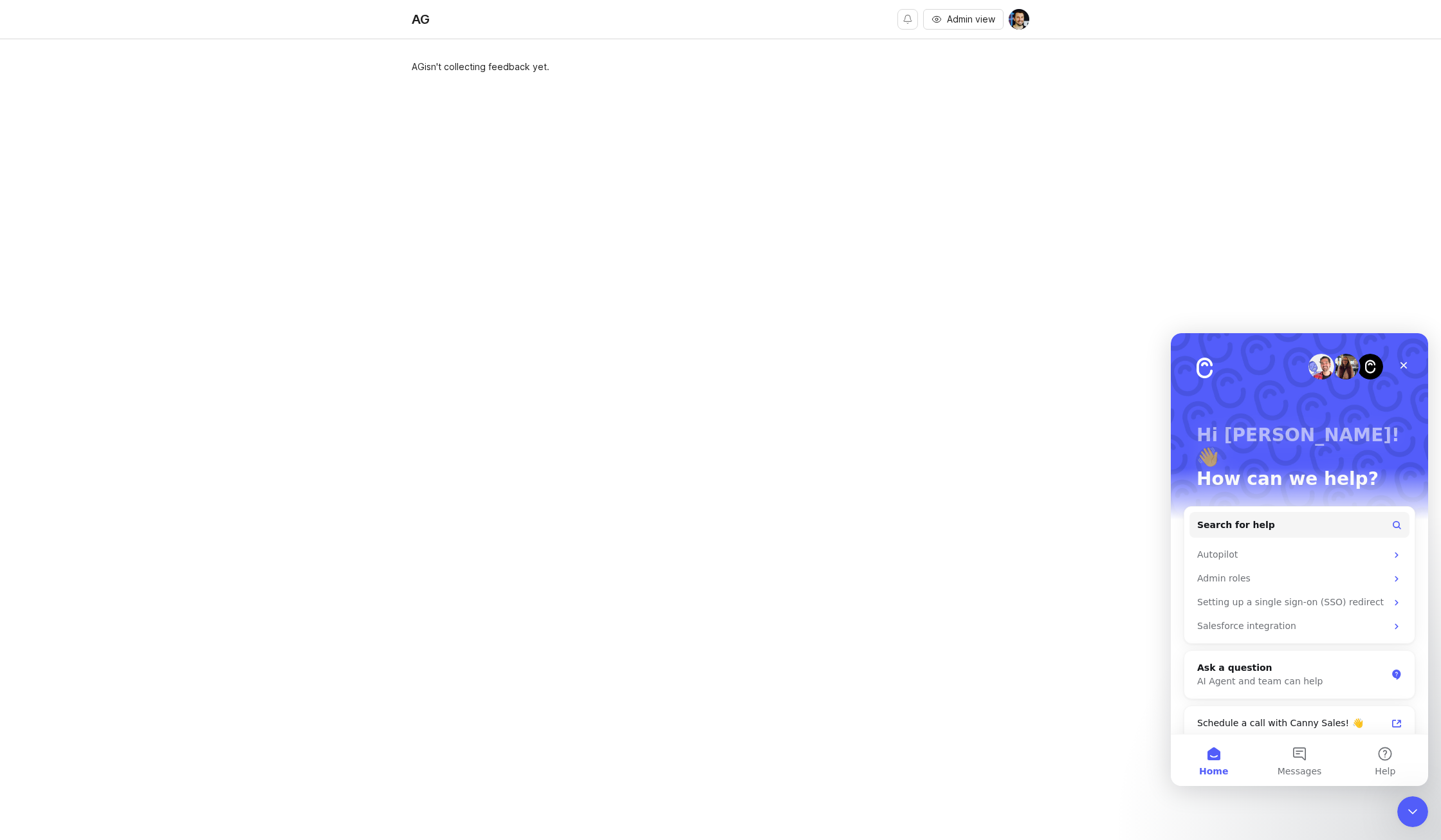
click at [1037, 452] on div "AG isn't collecting feedback yet." at bounding box center [720, 446] width 1441 height 774
click at [581, 195] on div "AG isn't collecting feedback yet." at bounding box center [720, 446] width 618 height 774
click at [1410, 368] on div "Close" at bounding box center [1404, 366] width 23 height 23
